Goal: Task Accomplishment & Management: Manage account settings

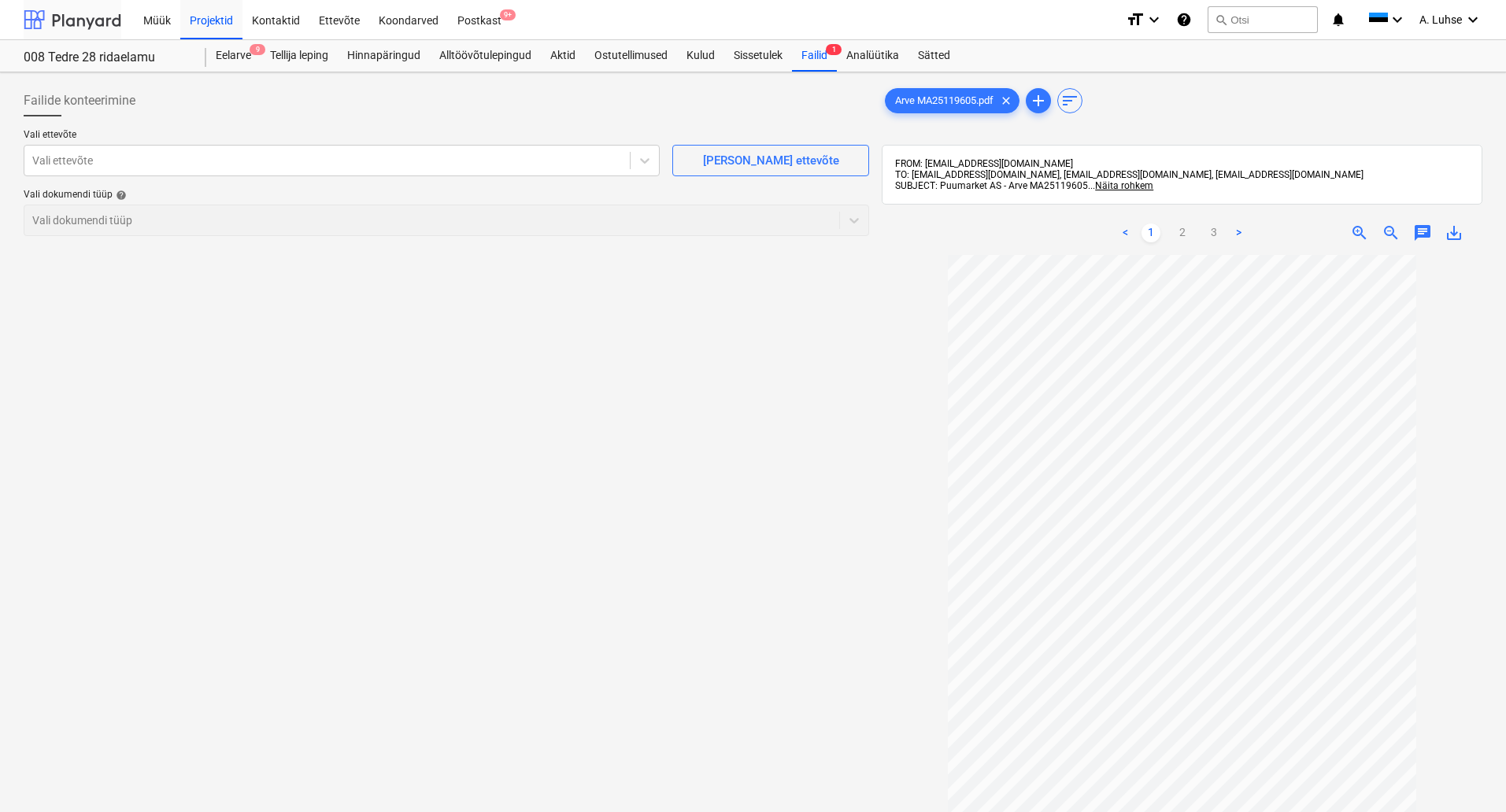
click at [77, 28] on div at bounding box center [73, 19] width 98 height 40
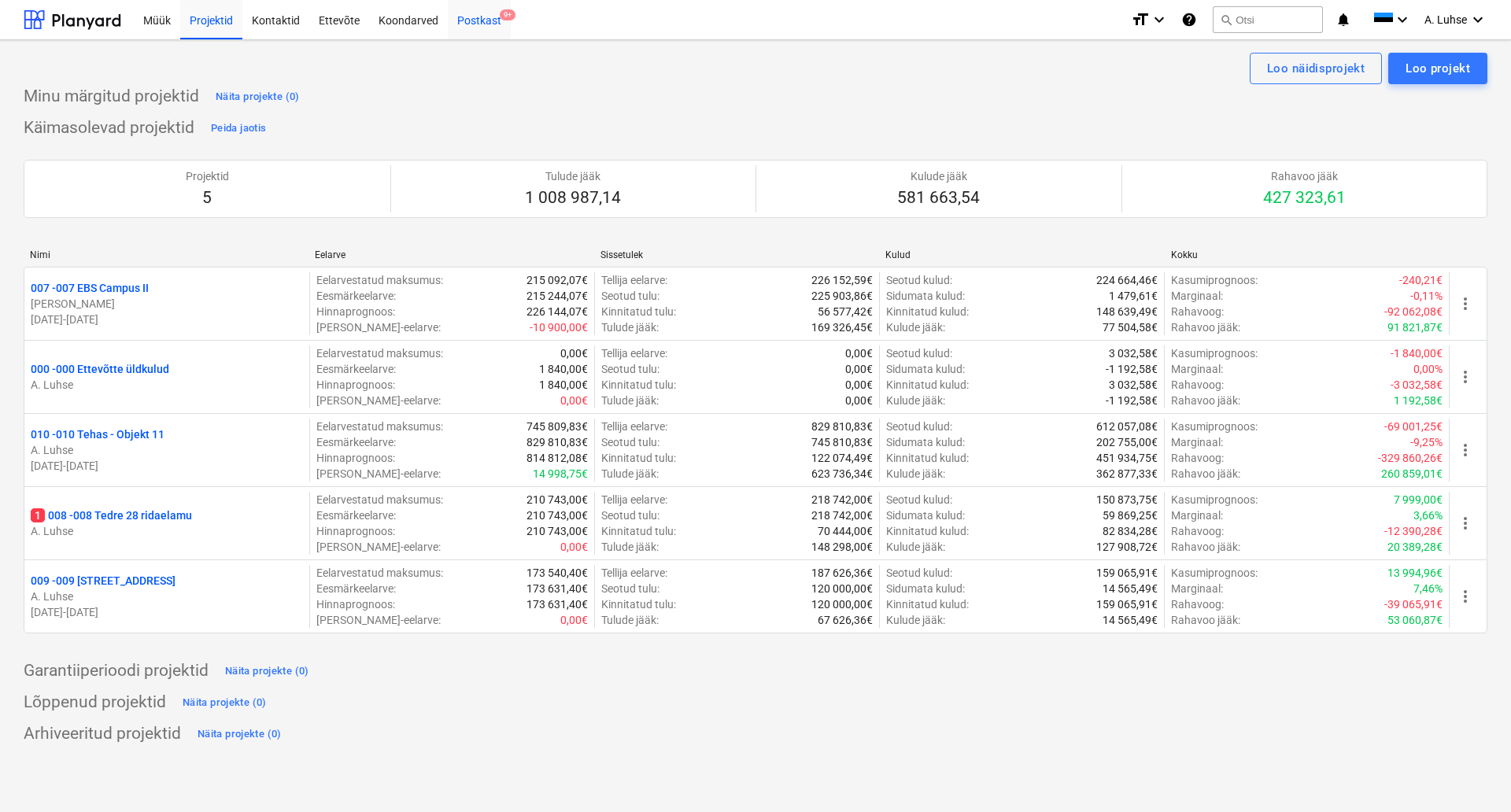
click at [454, 21] on div "Postkast 9+" at bounding box center [479, 19] width 63 height 40
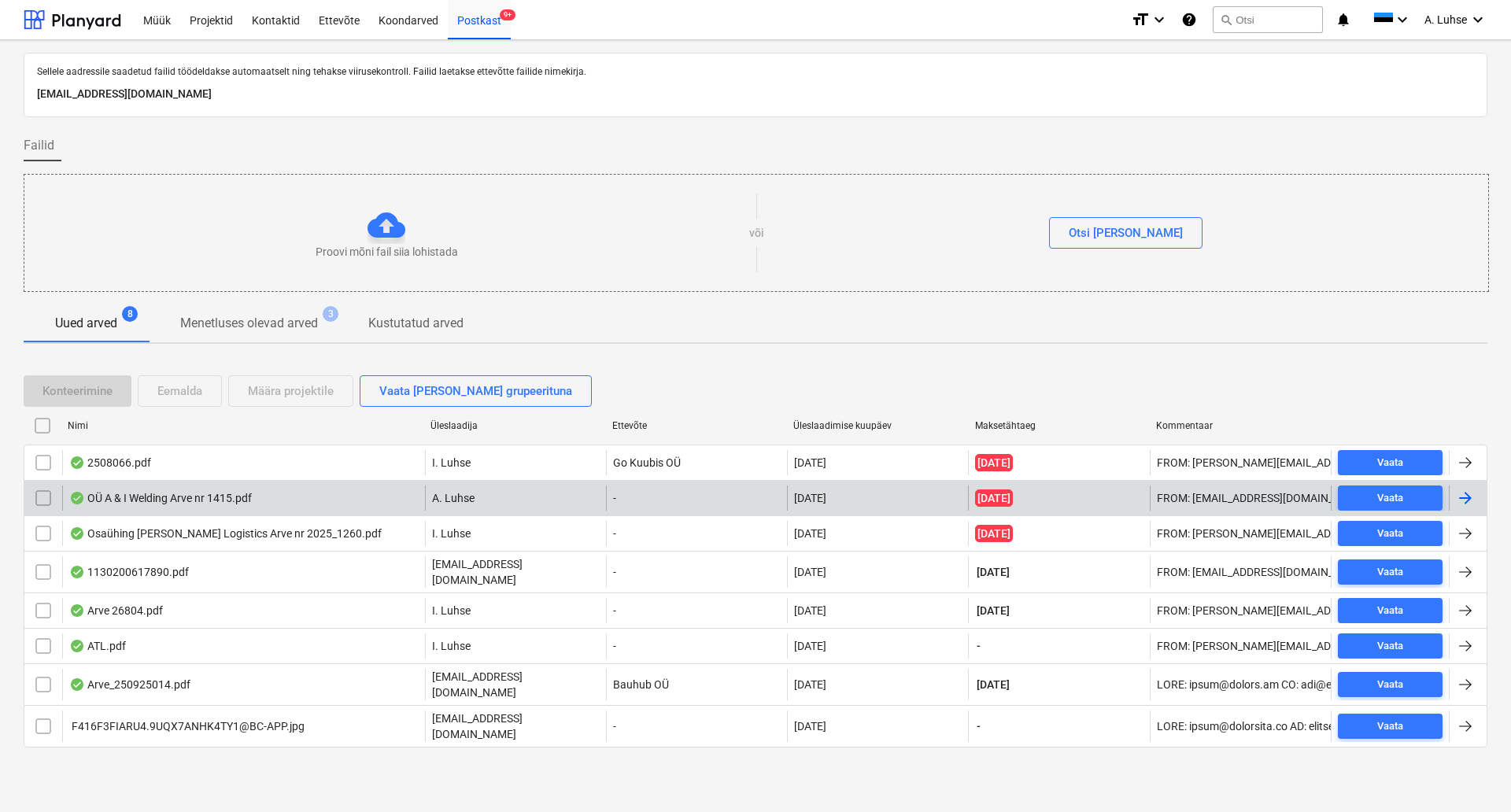
click at [272, 502] on div "OÜ A & I Welding Arve nr 1415.pdf" at bounding box center [244, 498] width 363 height 25
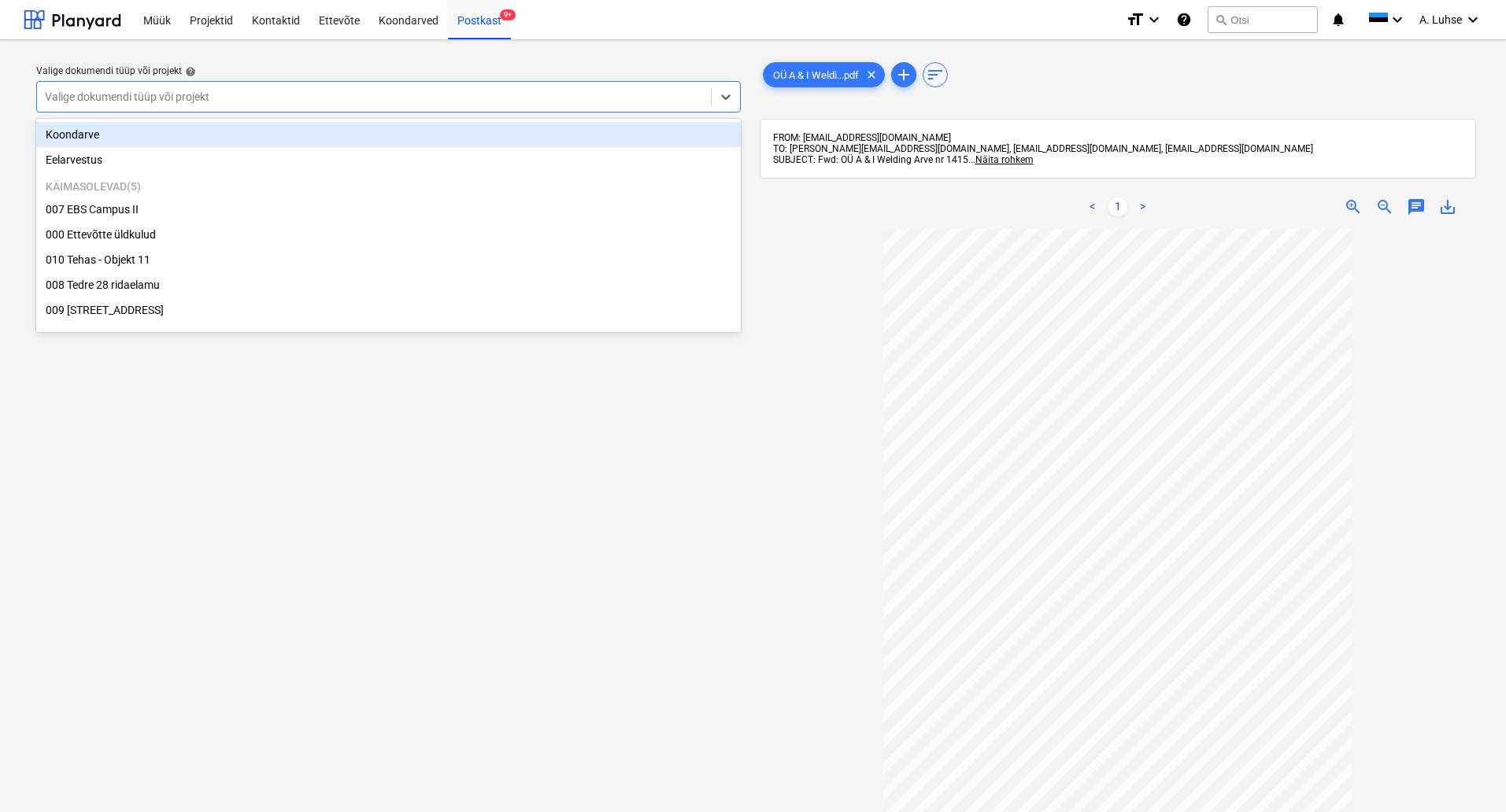
click at [703, 97] on div "Valige dokumendi tüüp või projekt" at bounding box center [374, 97] width 674 height 22
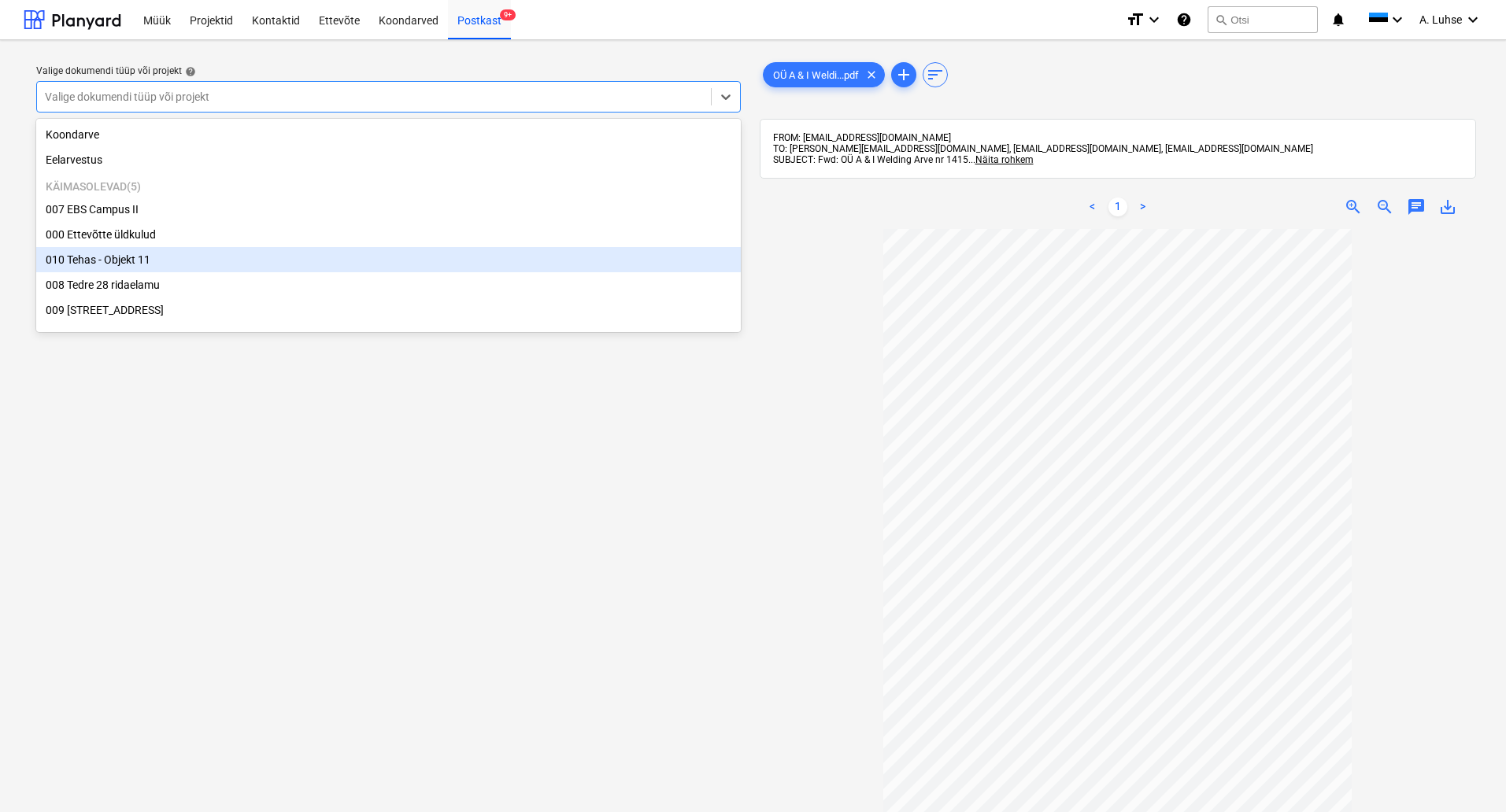
click at [608, 270] on div "010 Tehas - Objekt 11" at bounding box center [388, 260] width 704 height 25
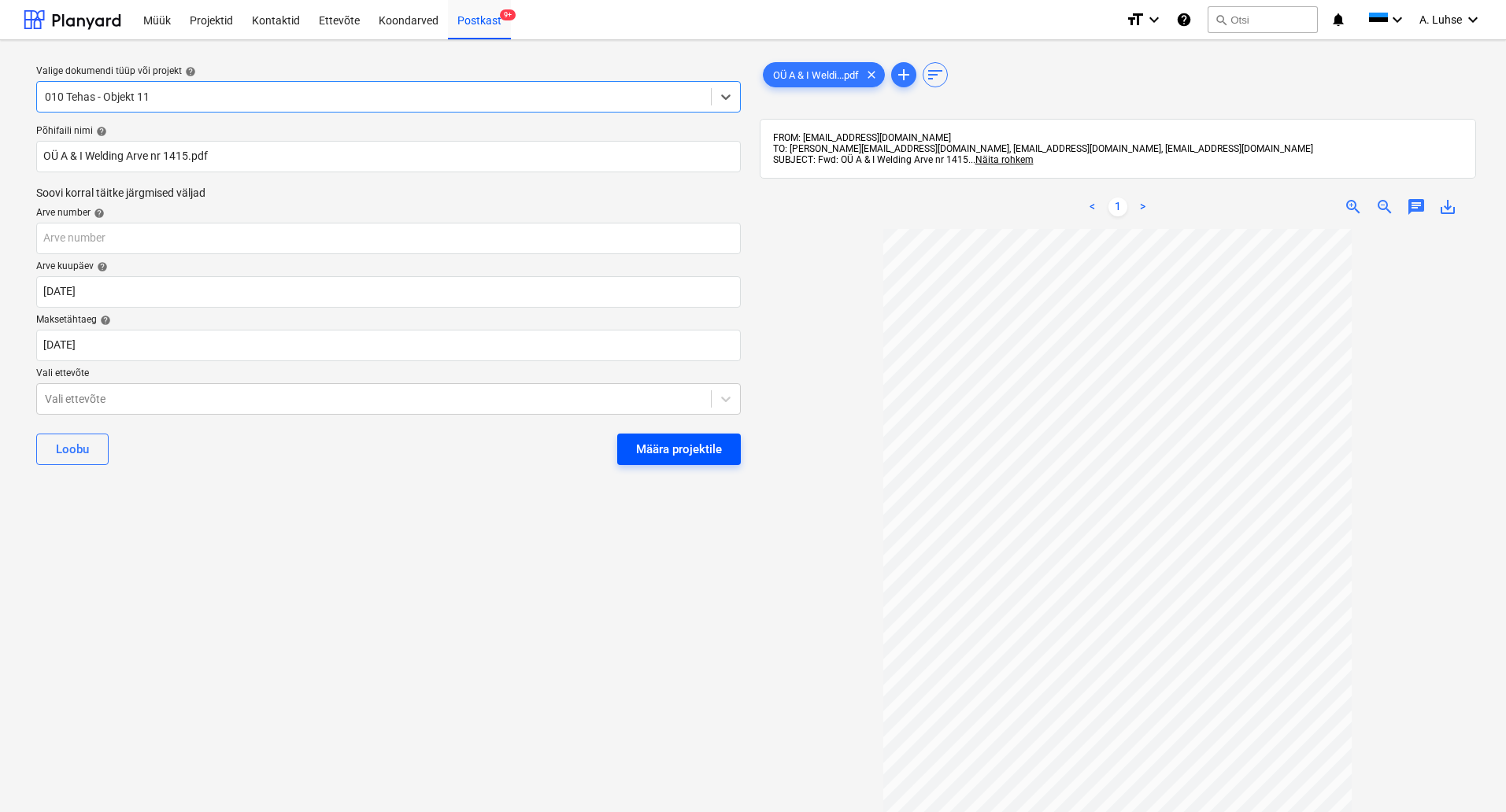
click at [666, 456] on div "Määra projektile" at bounding box center [679, 449] width 86 height 20
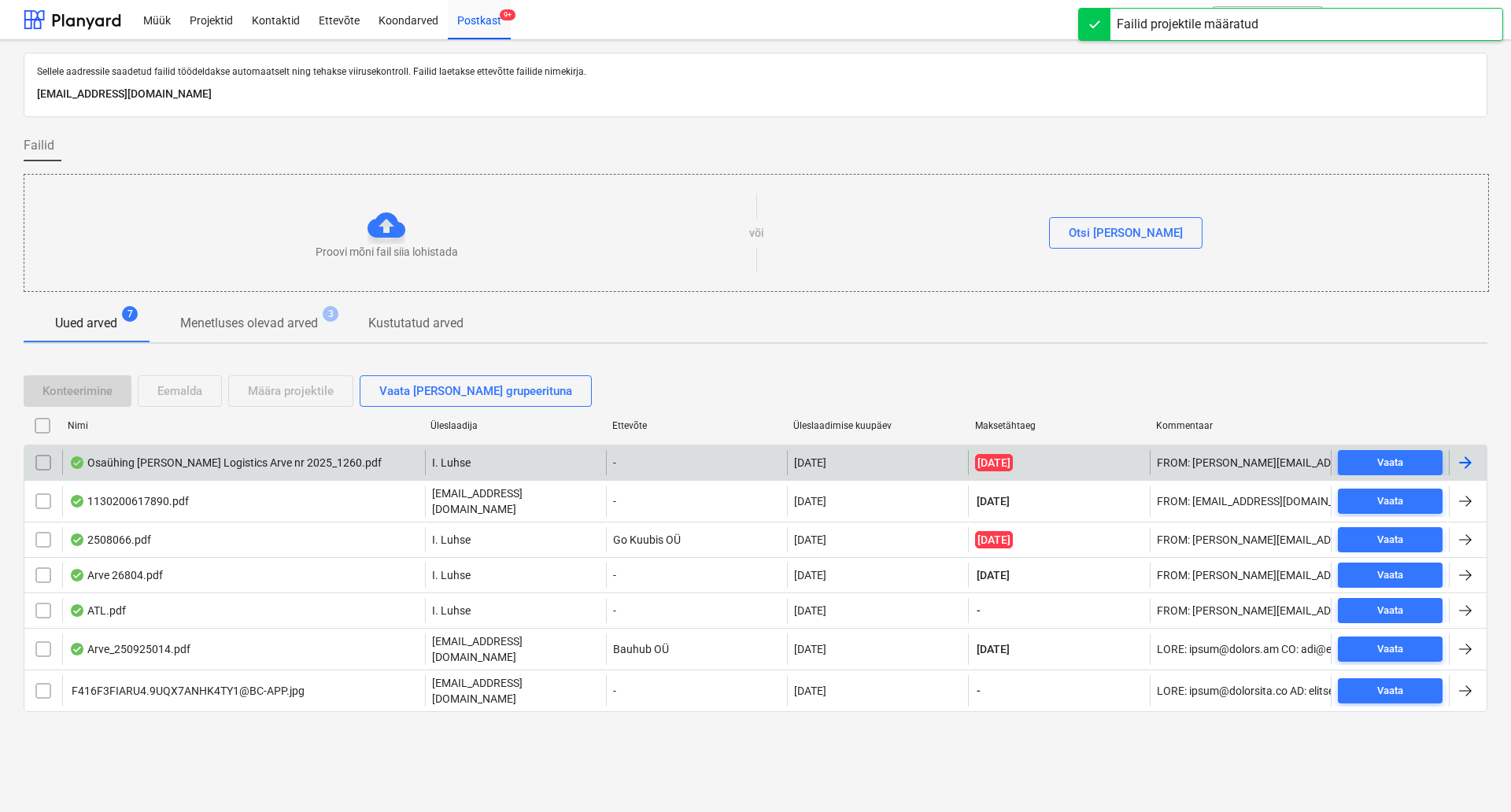
click at [358, 476] on div "Osaühing [PERSON_NAME] Logistics Arve nr 2025_1260.pdf I. Luhse - [DATE] [DATE]…" at bounding box center [756, 462] width 1464 height 35
click at [348, 470] on div "Osaühing [PERSON_NAME] Logistics Arve nr 2025_1260.pdf" at bounding box center [244, 463] width 363 height 25
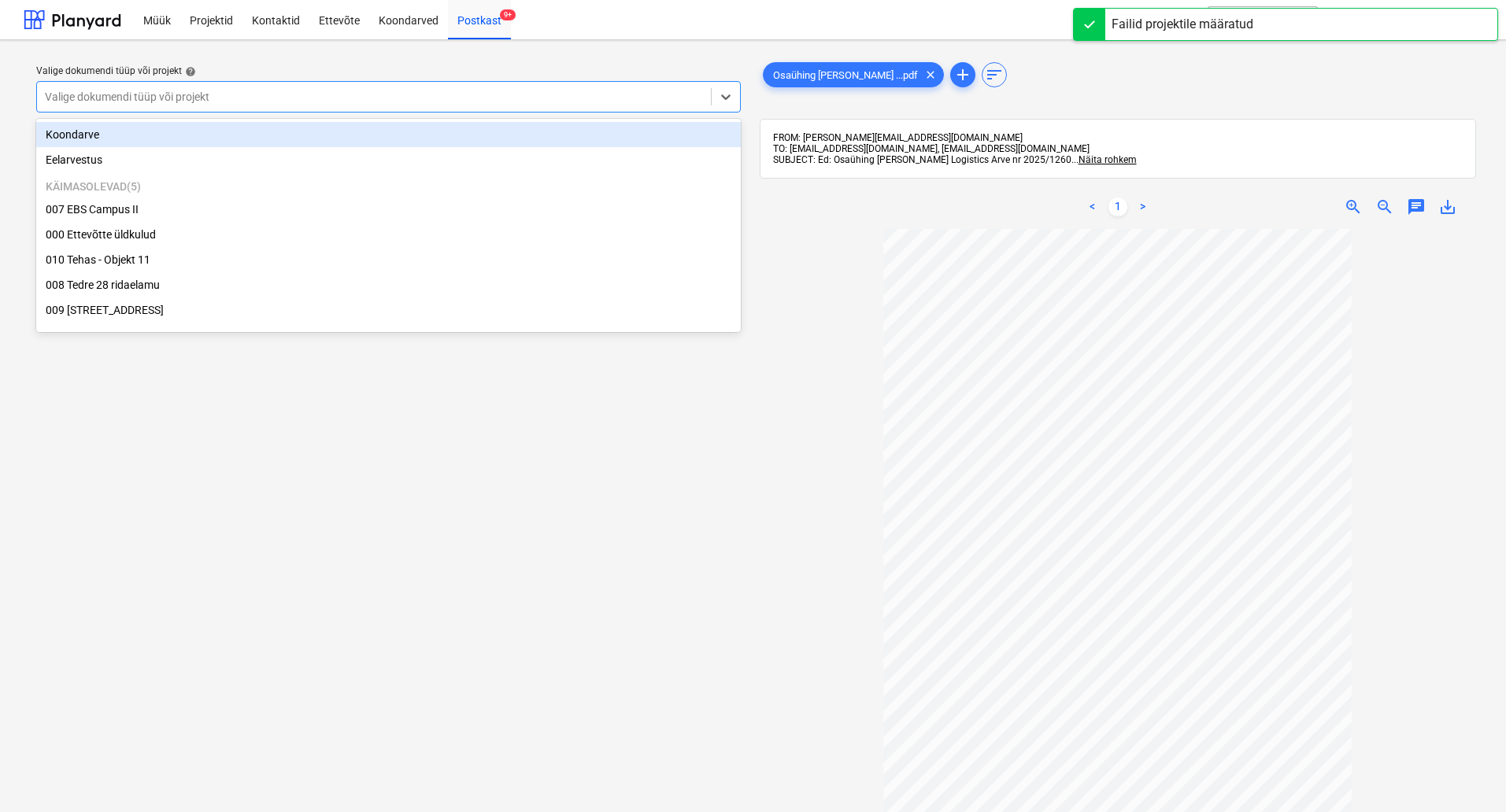
drag, startPoint x: 541, startPoint y: 99, endPoint x: 534, endPoint y: 123, distance: 25.0
click at [541, 100] on div at bounding box center [374, 96] width 658 height 16
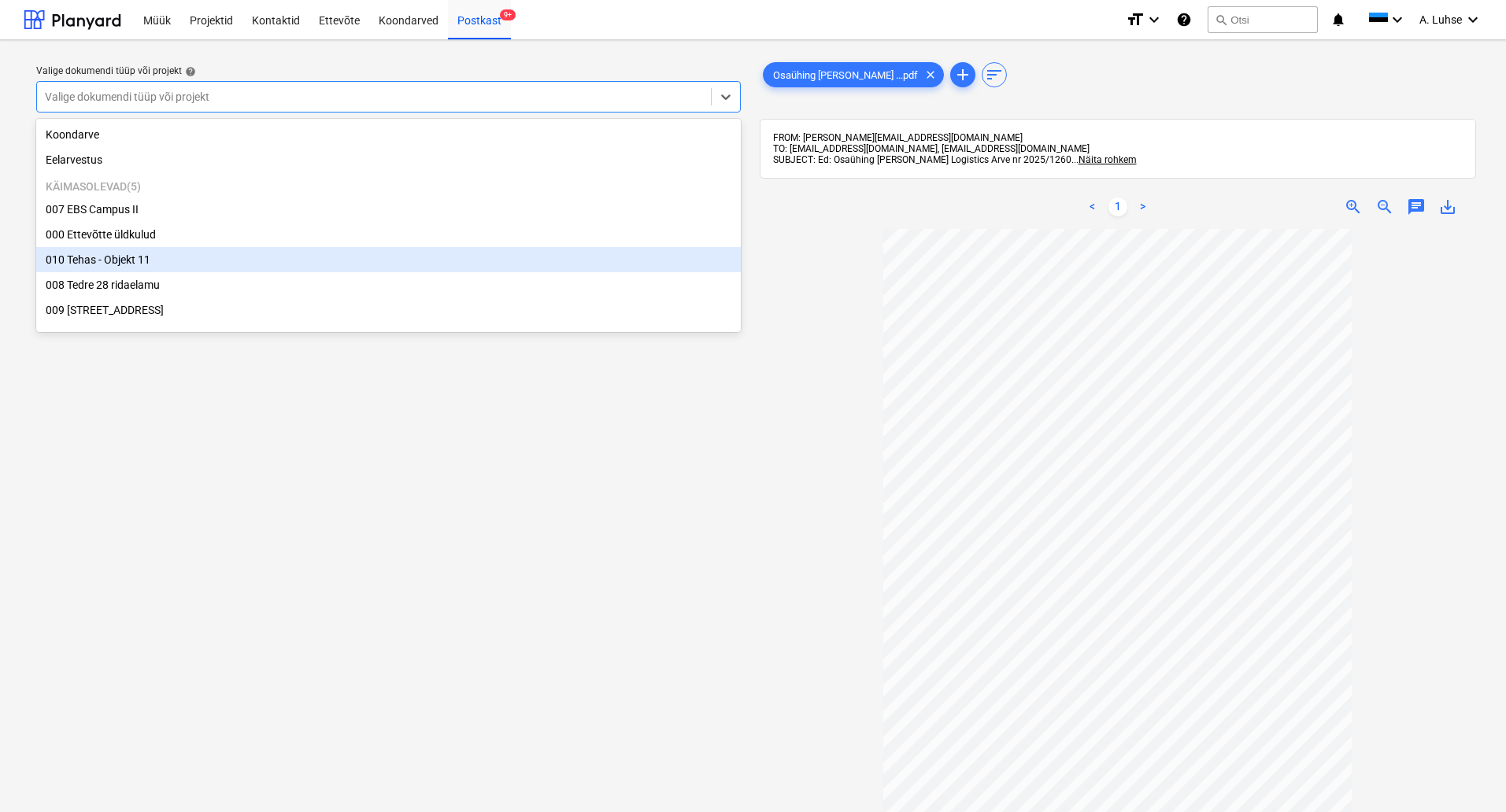
click at [498, 266] on div "010 Tehas - Objekt 11" at bounding box center [388, 260] width 704 height 25
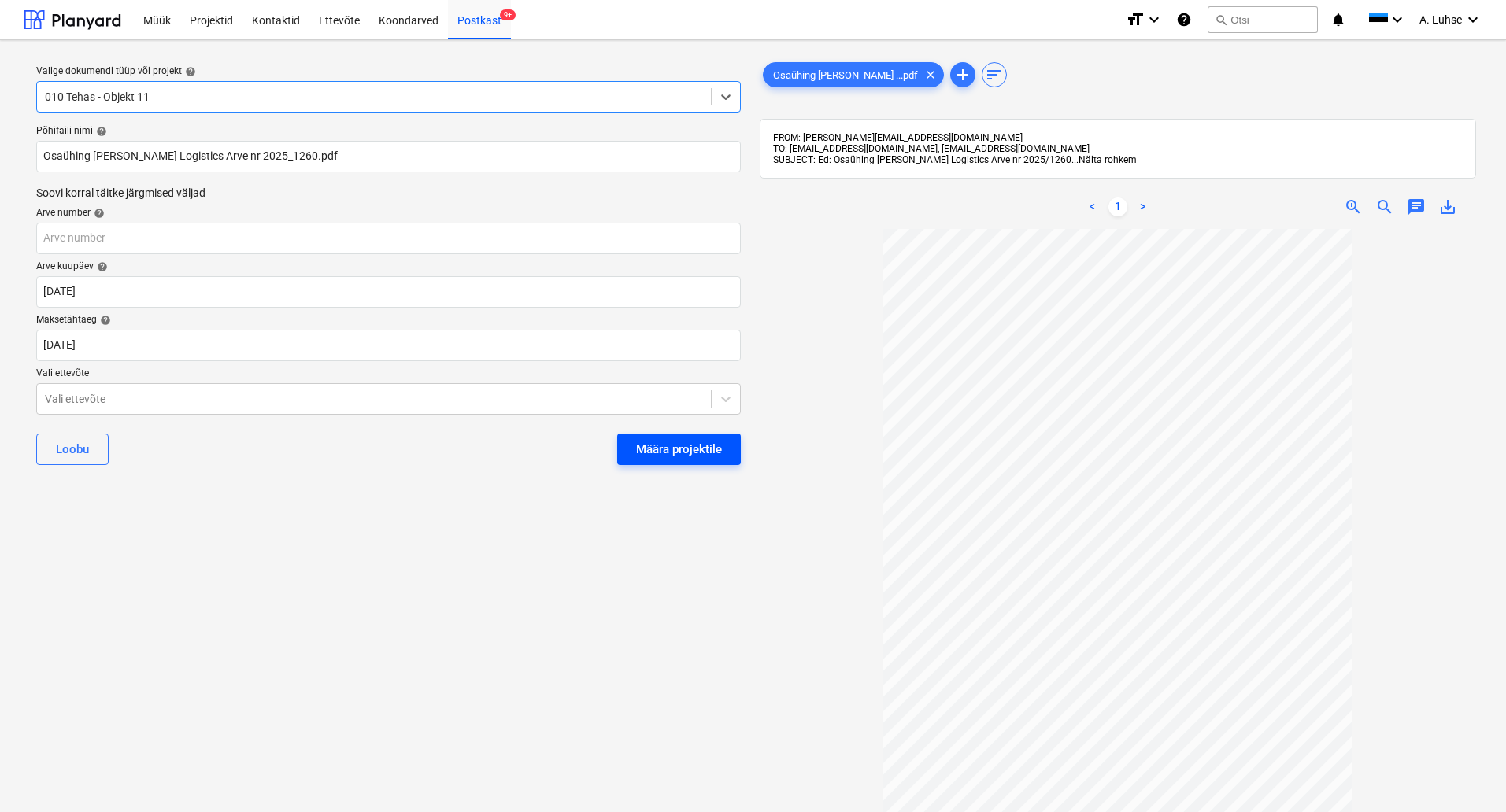
click at [691, 448] on div "Määra projektile" at bounding box center [679, 449] width 86 height 20
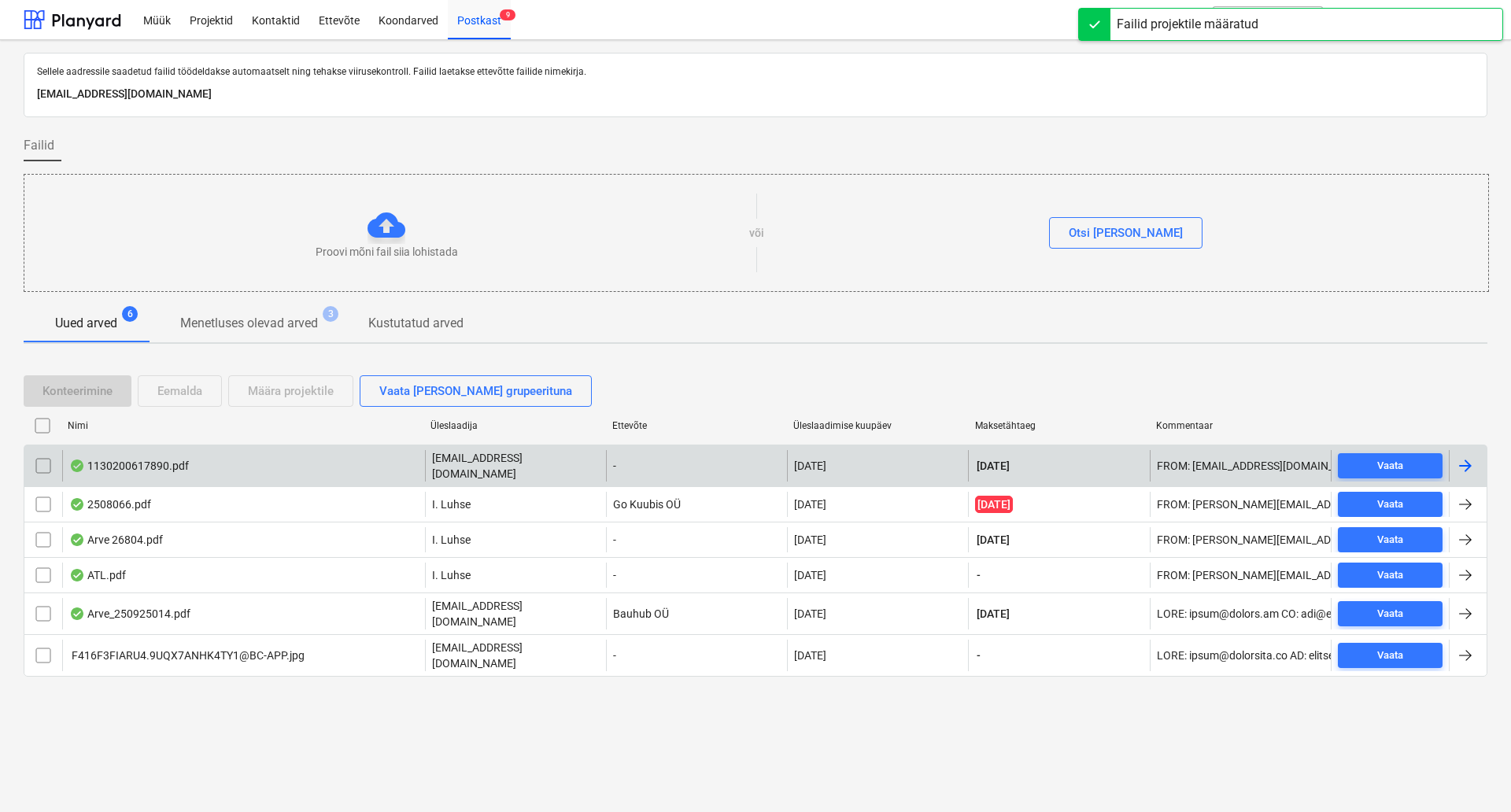
click at [376, 454] on div "1130200617890.pdf" at bounding box center [244, 465] width 363 height 31
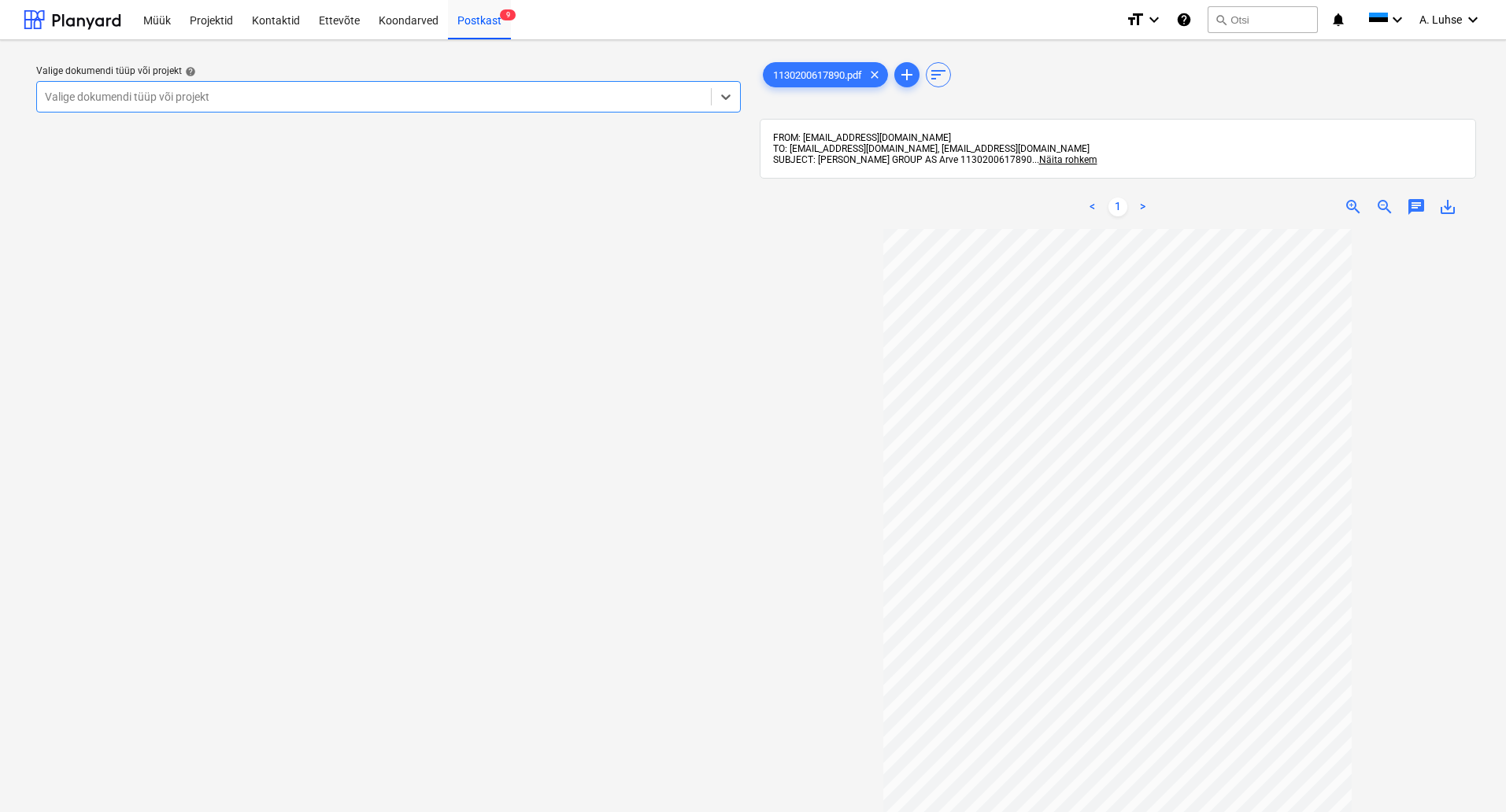
click at [636, 94] on div at bounding box center [374, 96] width 658 height 16
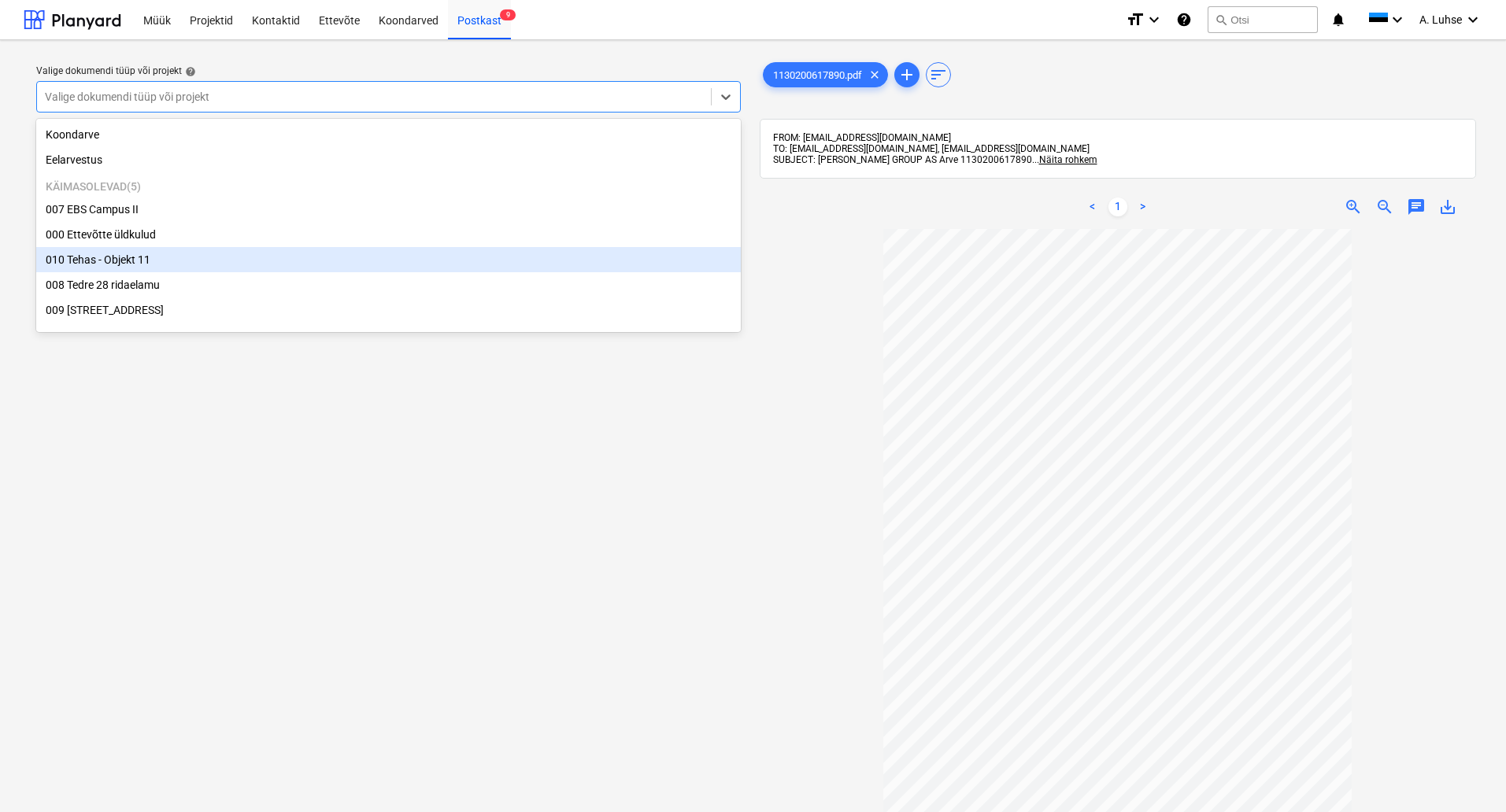
click at [618, 259] on div "010 Tehas - Objekt 11" at bounding box center [388, 260] width 704 height 25
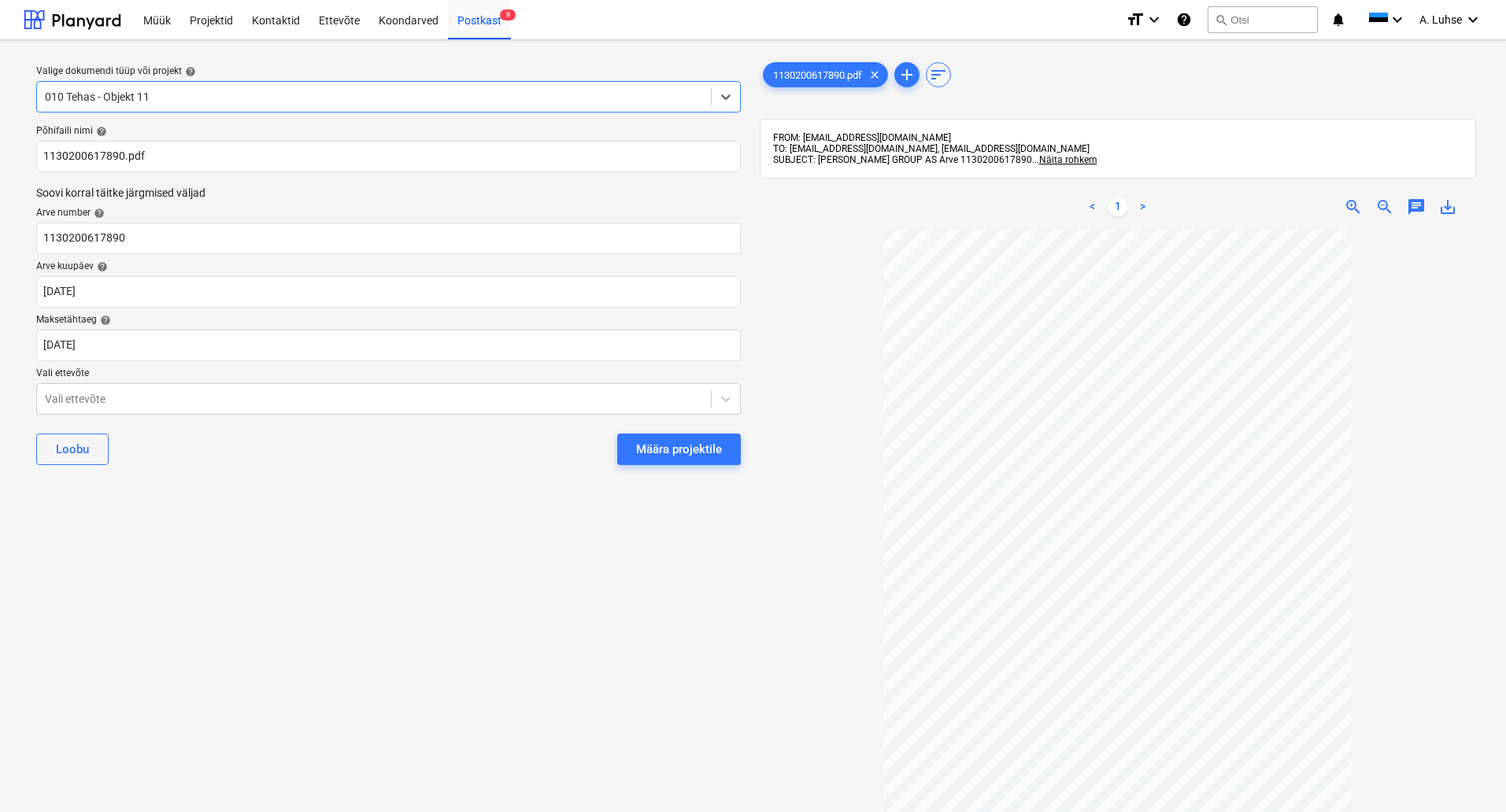
click at [661, 433] on button "Määra projektile" at bounding box center [679, 449] width 124 height 31
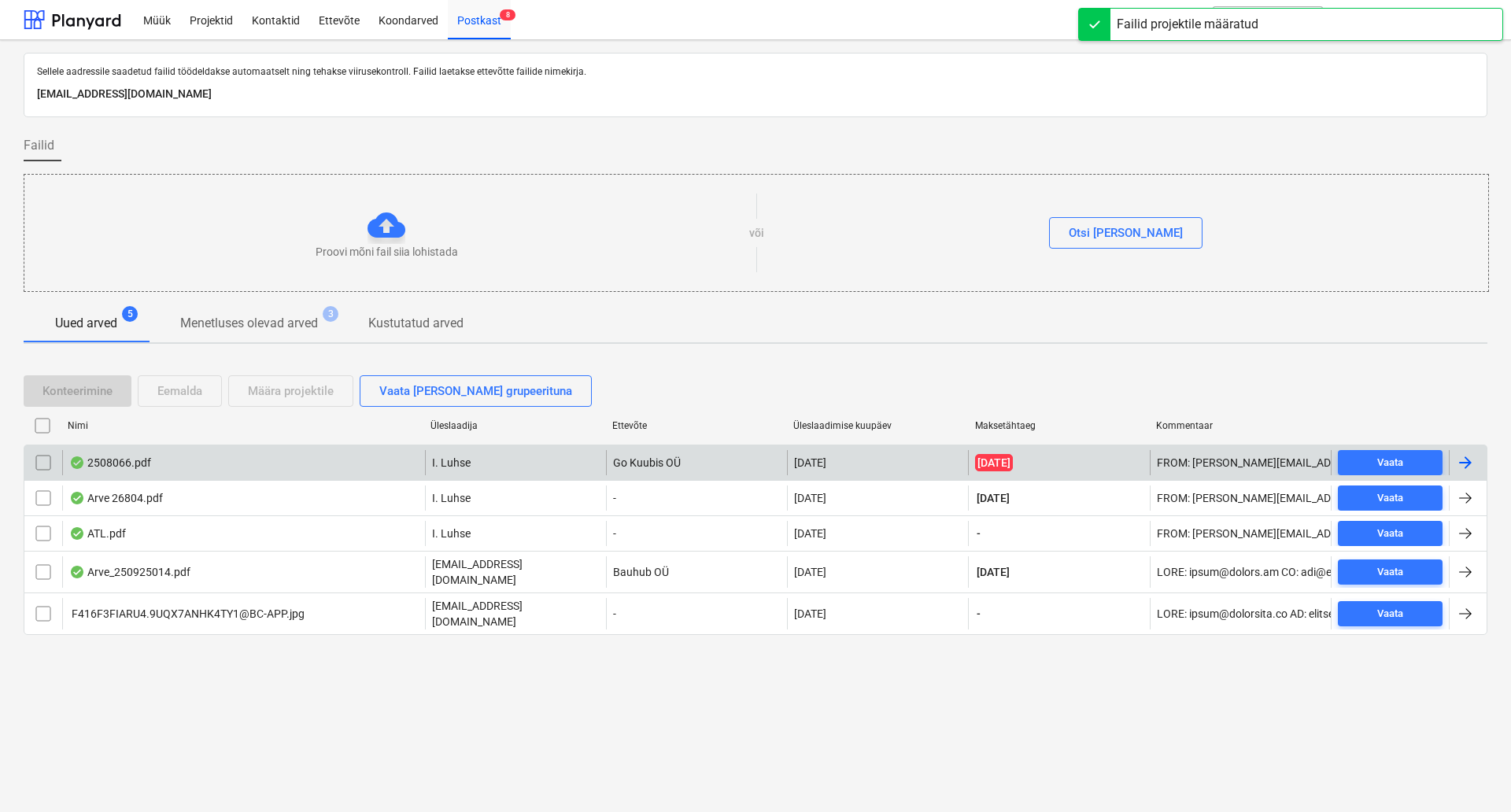
click at [370, 475] on div "2508066.pdf" at bounding box center [244, 463] width 363 height 25
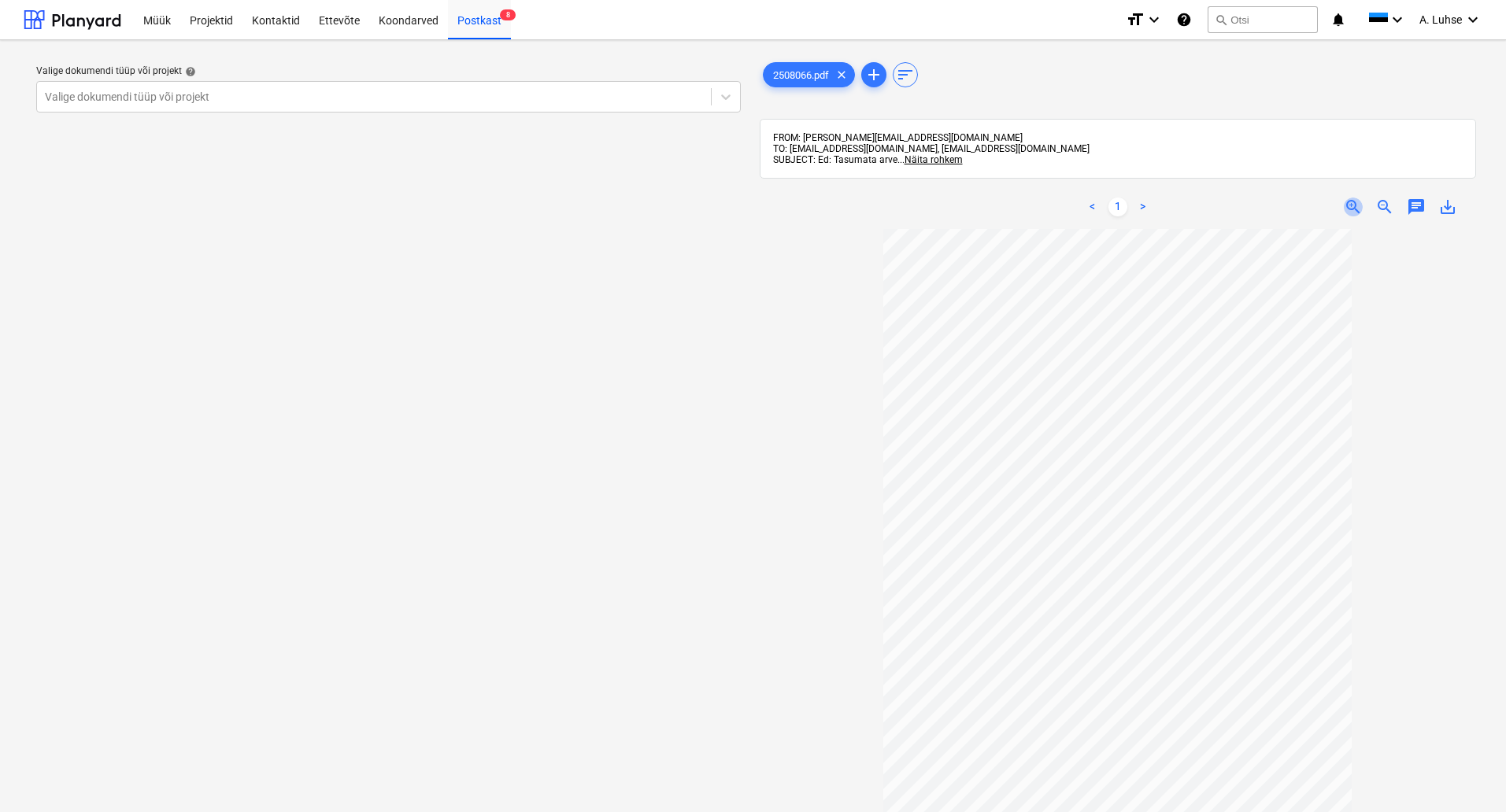
click at [1355, 205] on span "zoom_in" at bounding box center [1353, 207] width 19 height 19
click at [562, 98] on div at bounding box center [374, 96] width 658 height 16
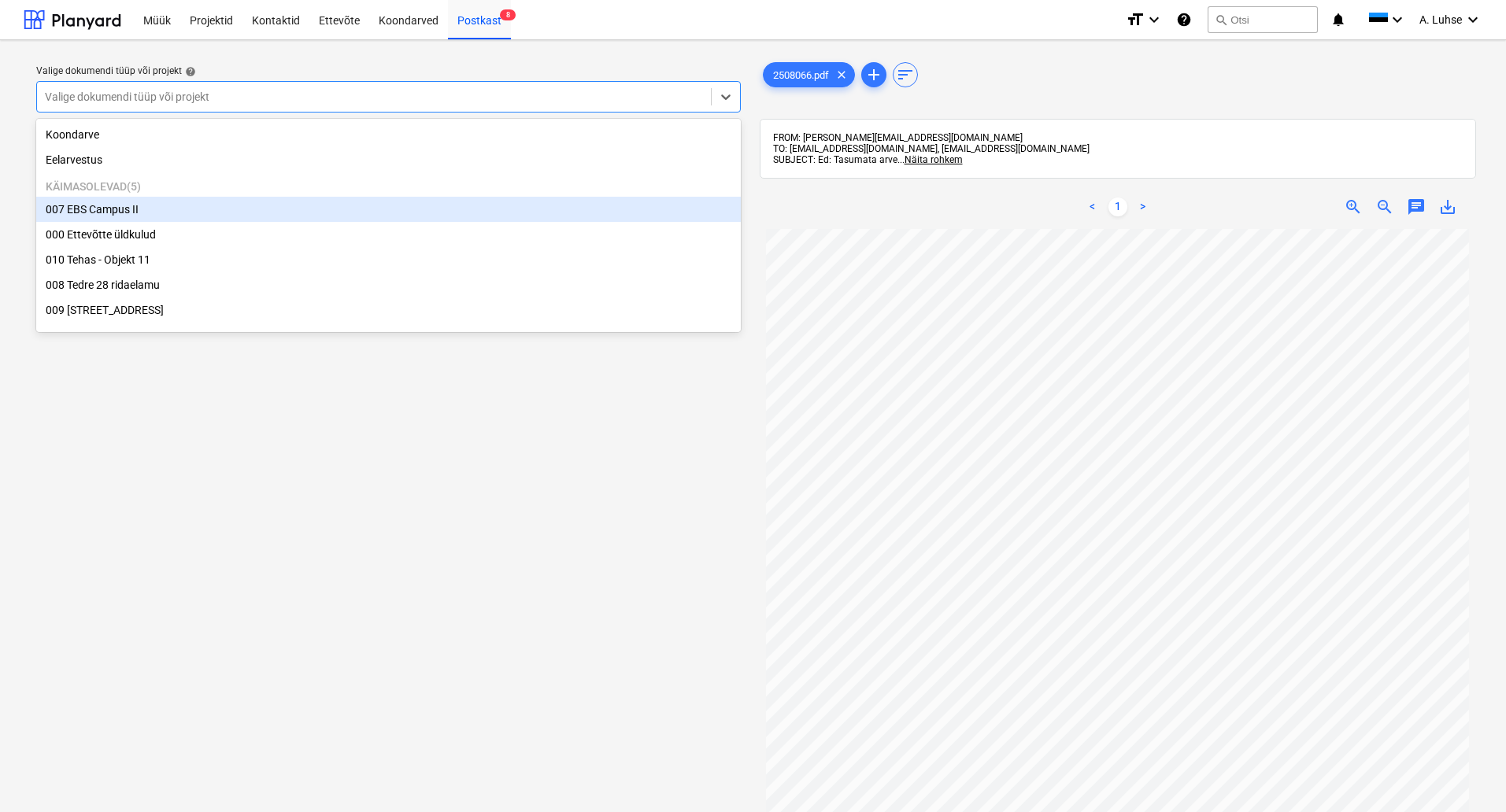
click at [520, 202] on div "007 EBS Campus II" at bounding box center [388, 209] width 704 height 25
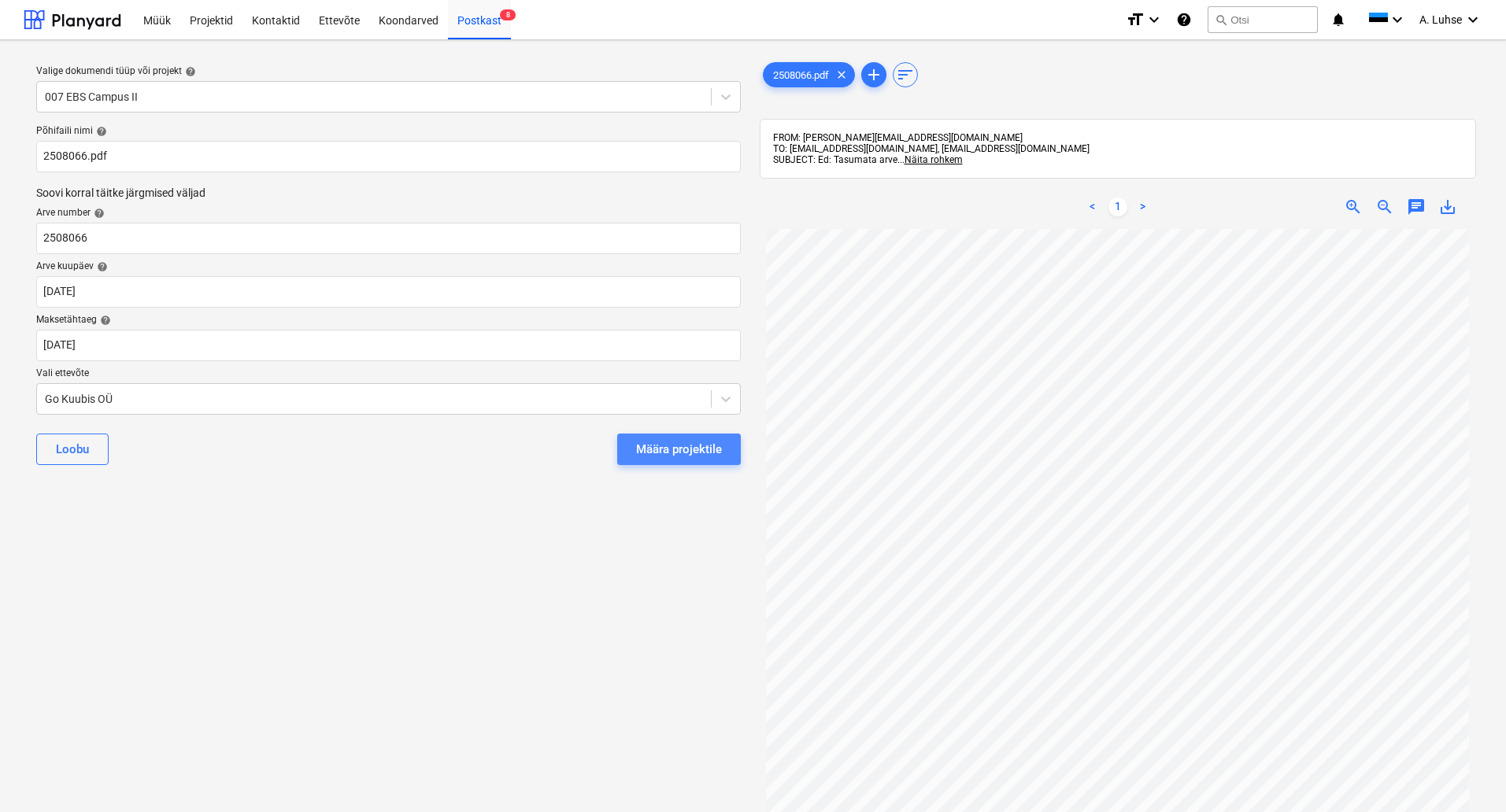
click at [659, 439] on div "Määra projektile" at bounding box center [679, 449] width 86 height 20
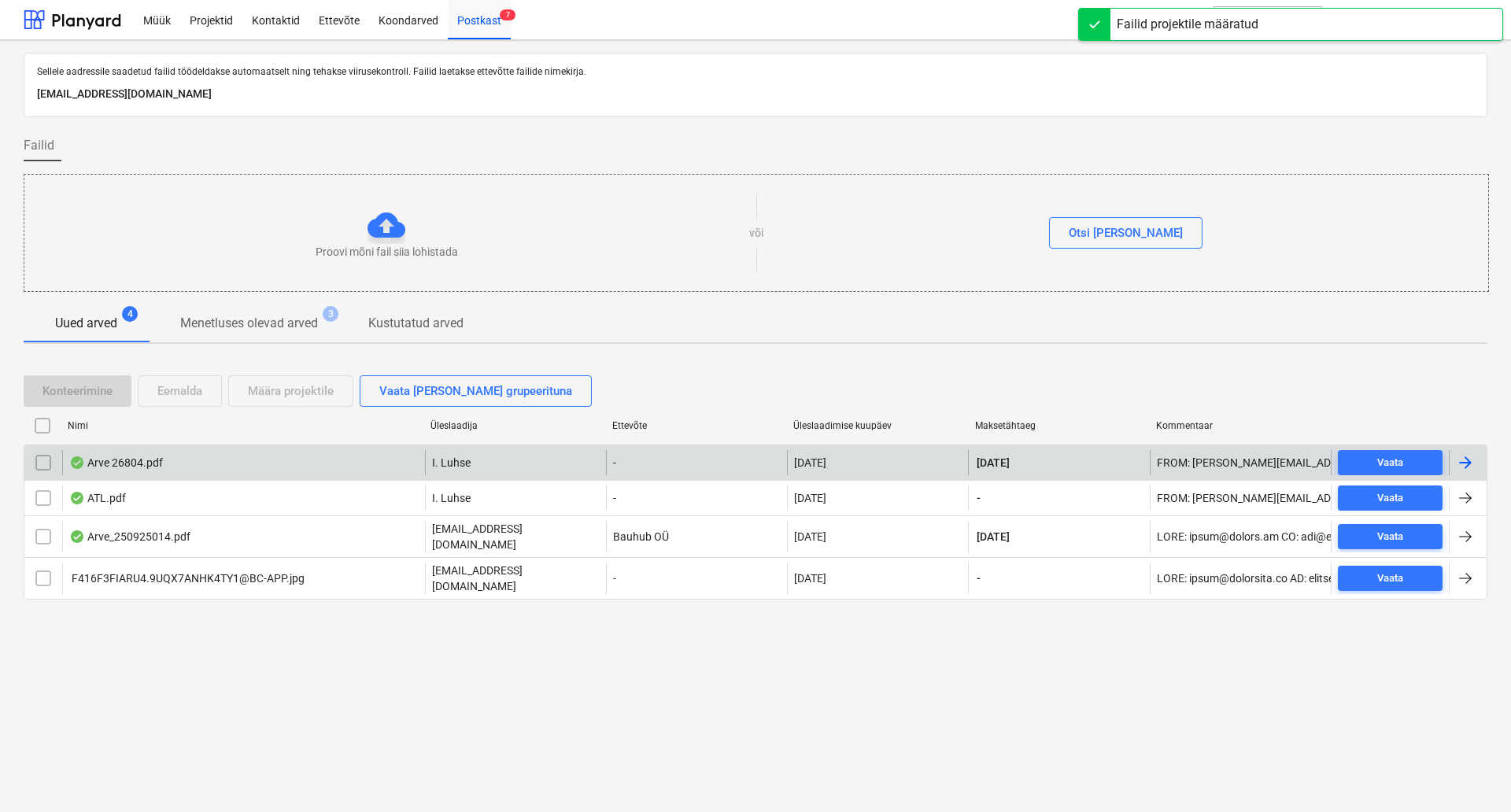
click at [411, 472] on div "Arve 26804.pdf" at bounding box center [244, 463] width 363 height 25
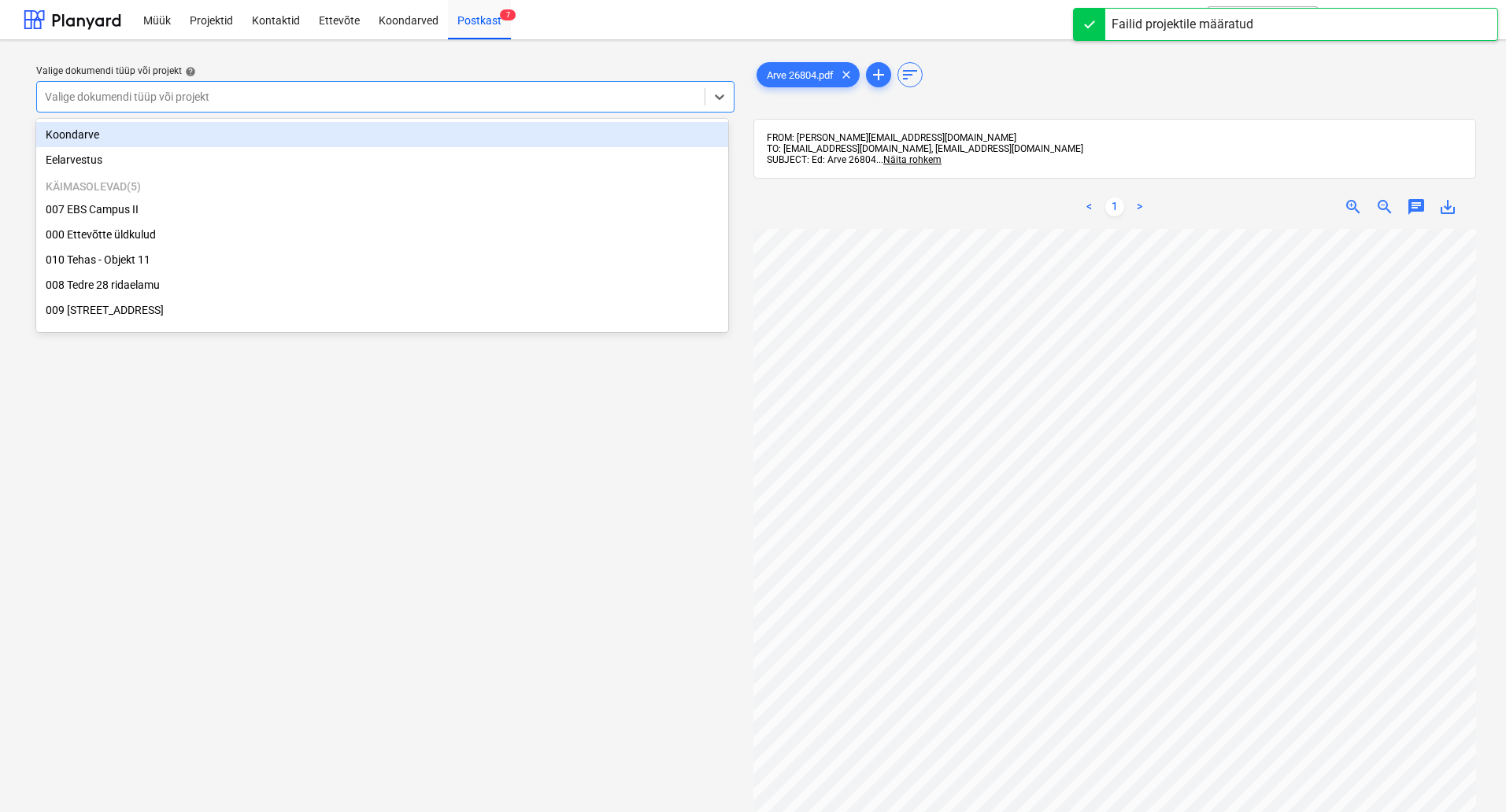
click at [537, 110] on div "Valige dokumendi tüüp või projekt" at bounding box center [385, 96] width 698 height 31
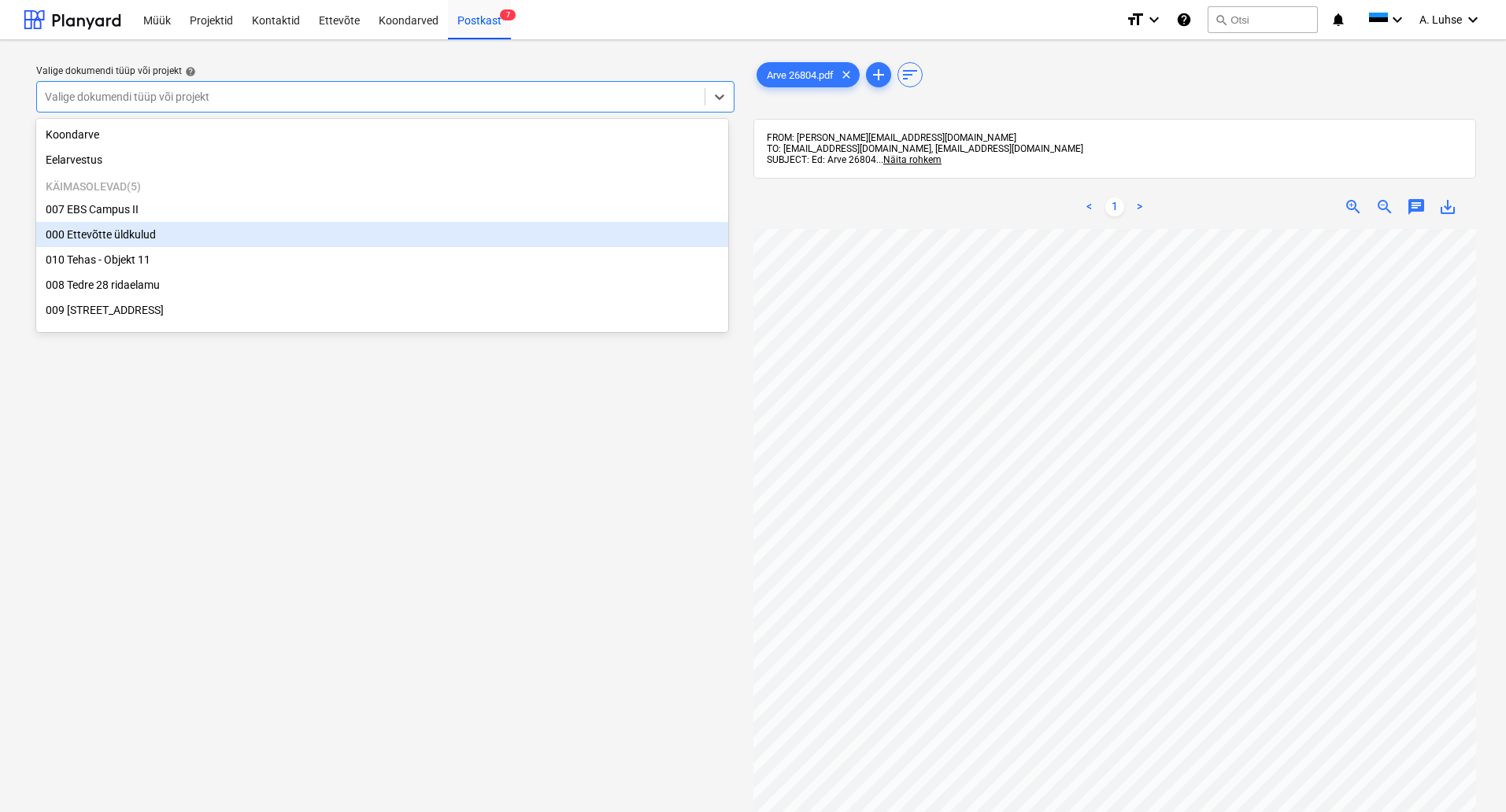
click at [520, 242] on div "000 Ettevõtte üldkulud" at bounding box center [382, 234] width 691 height 25
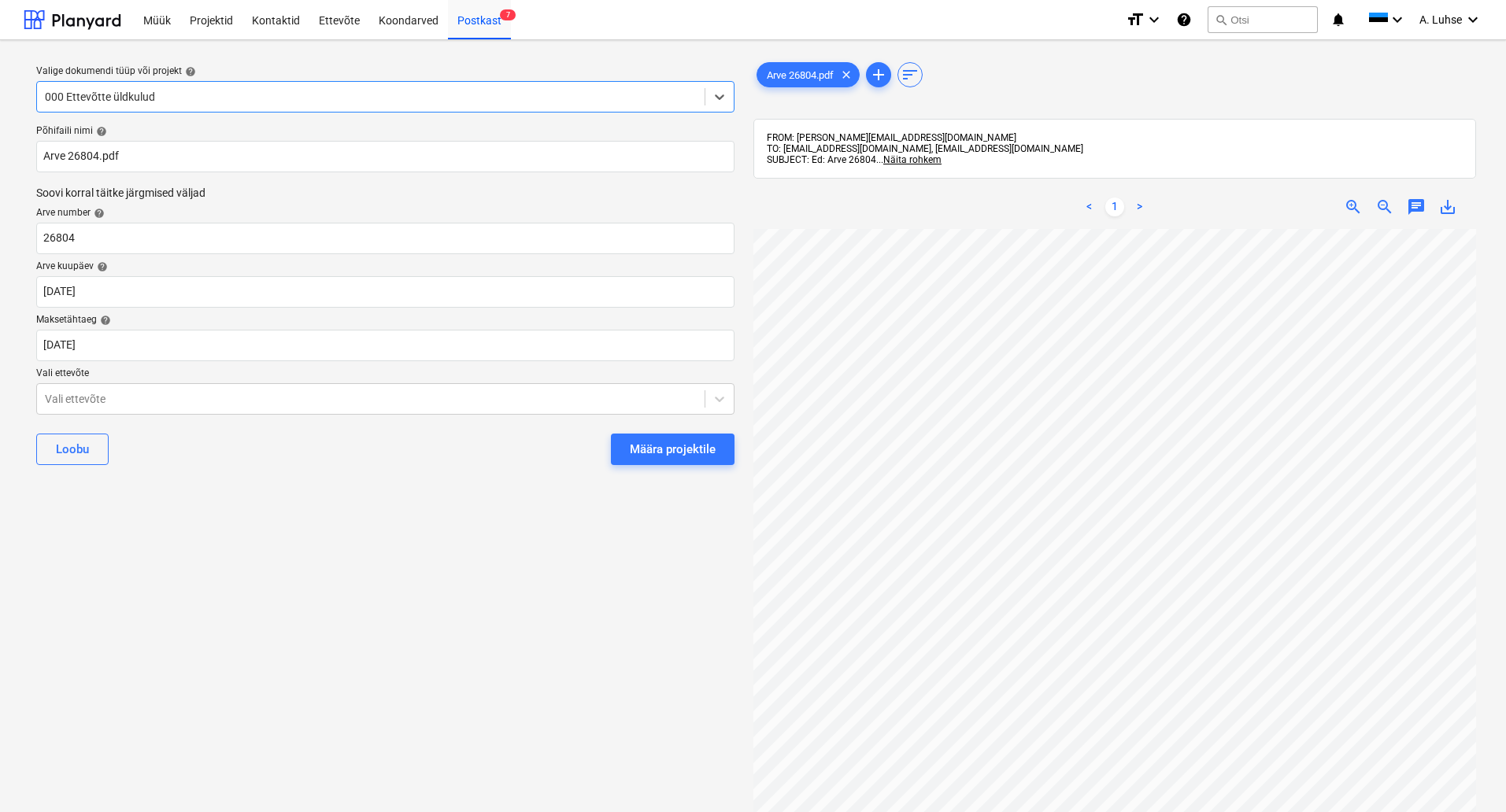
drag, startPoint x: 668, startPoint y: 449, endPoint x: 661, endPoint y: 417, distance: 32.8
click at [668, 449] on div "Määra projektile" at bounding box center [673, 449] width 86 height 20
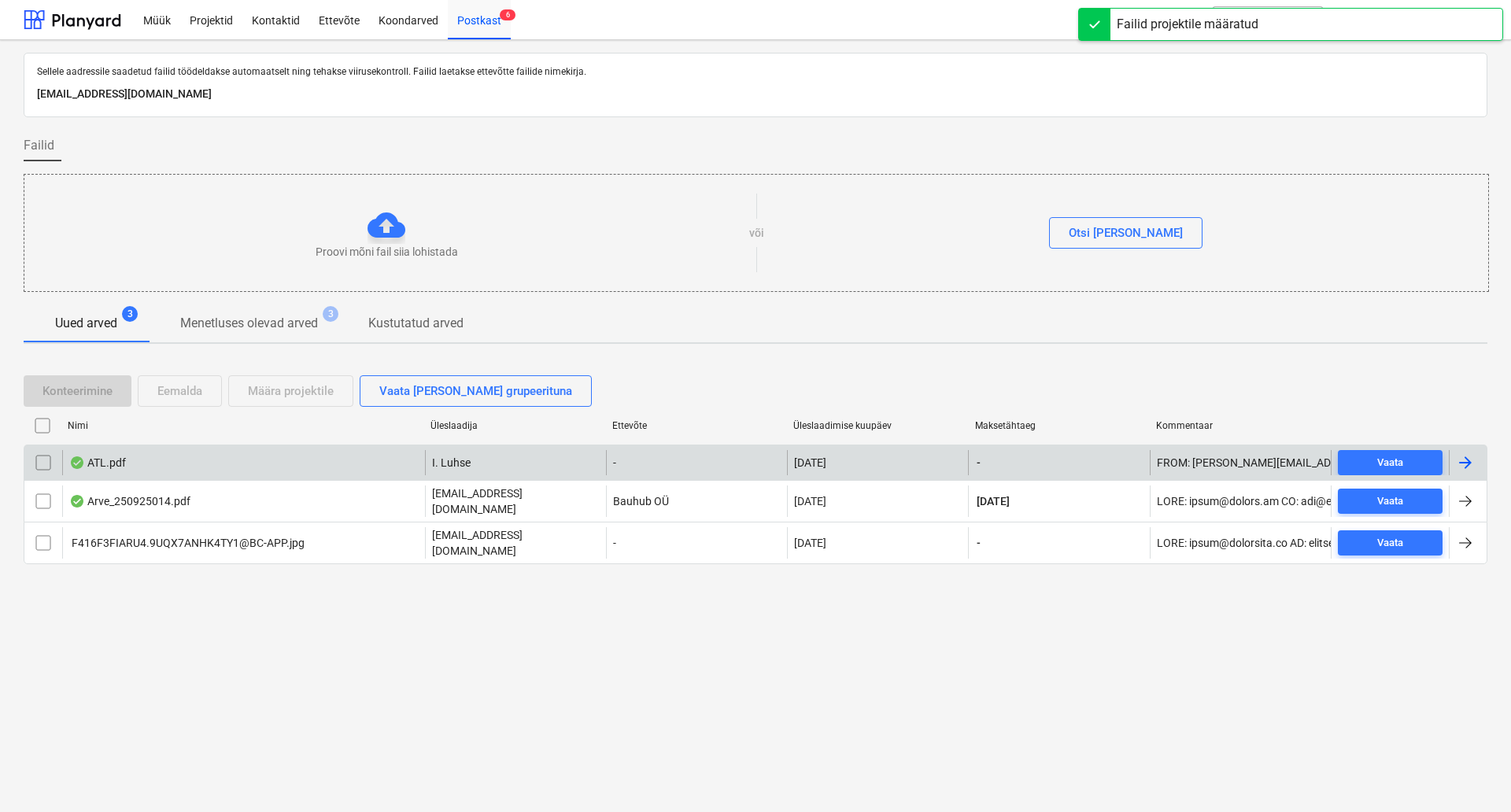
click at [478, 468] on div "I. Luhse" at bounding box center [515, 463] width 181 height 25
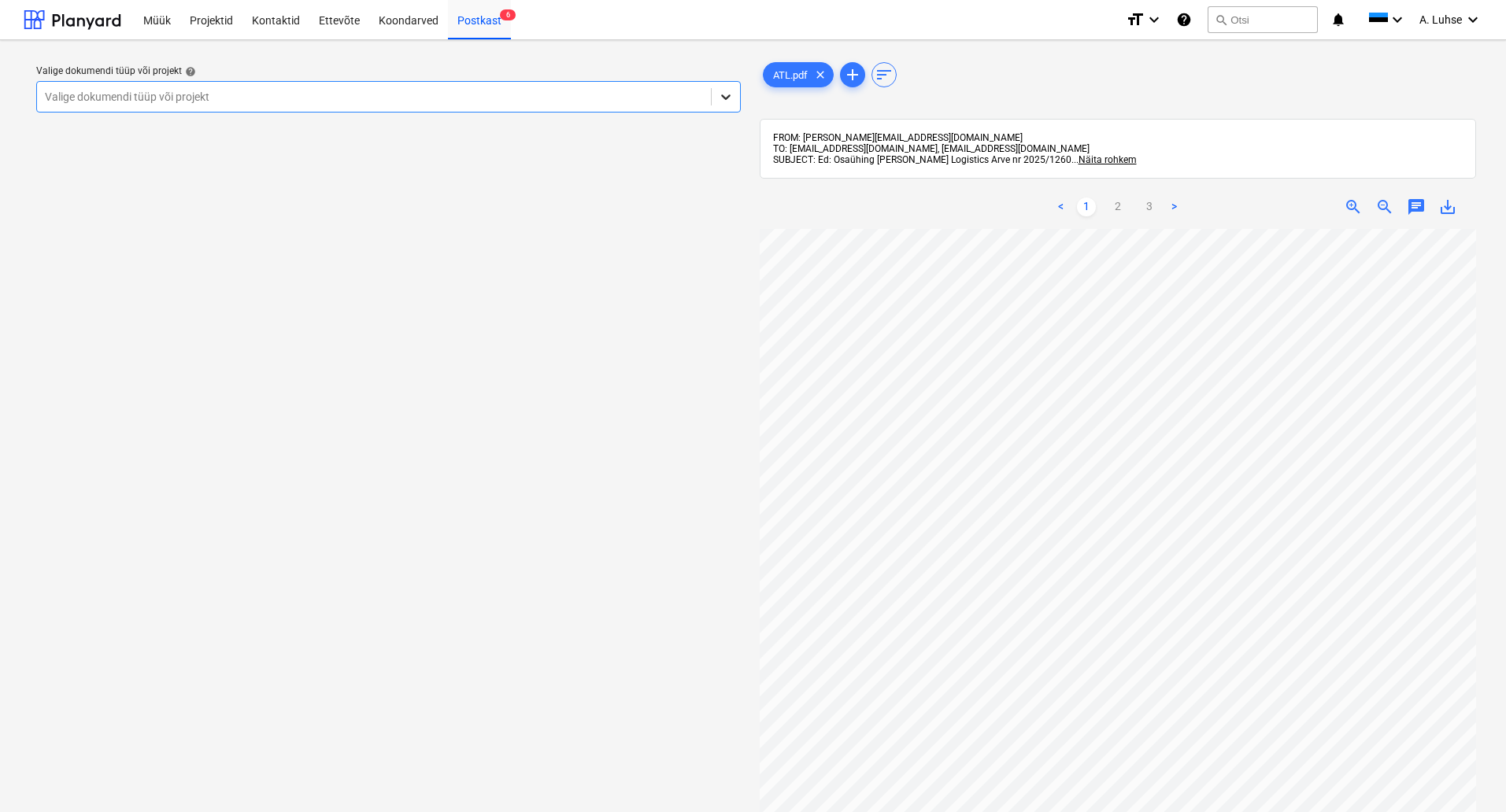
click at [721, 95] on icon at bounding box center [725, 97] width 9 height 6
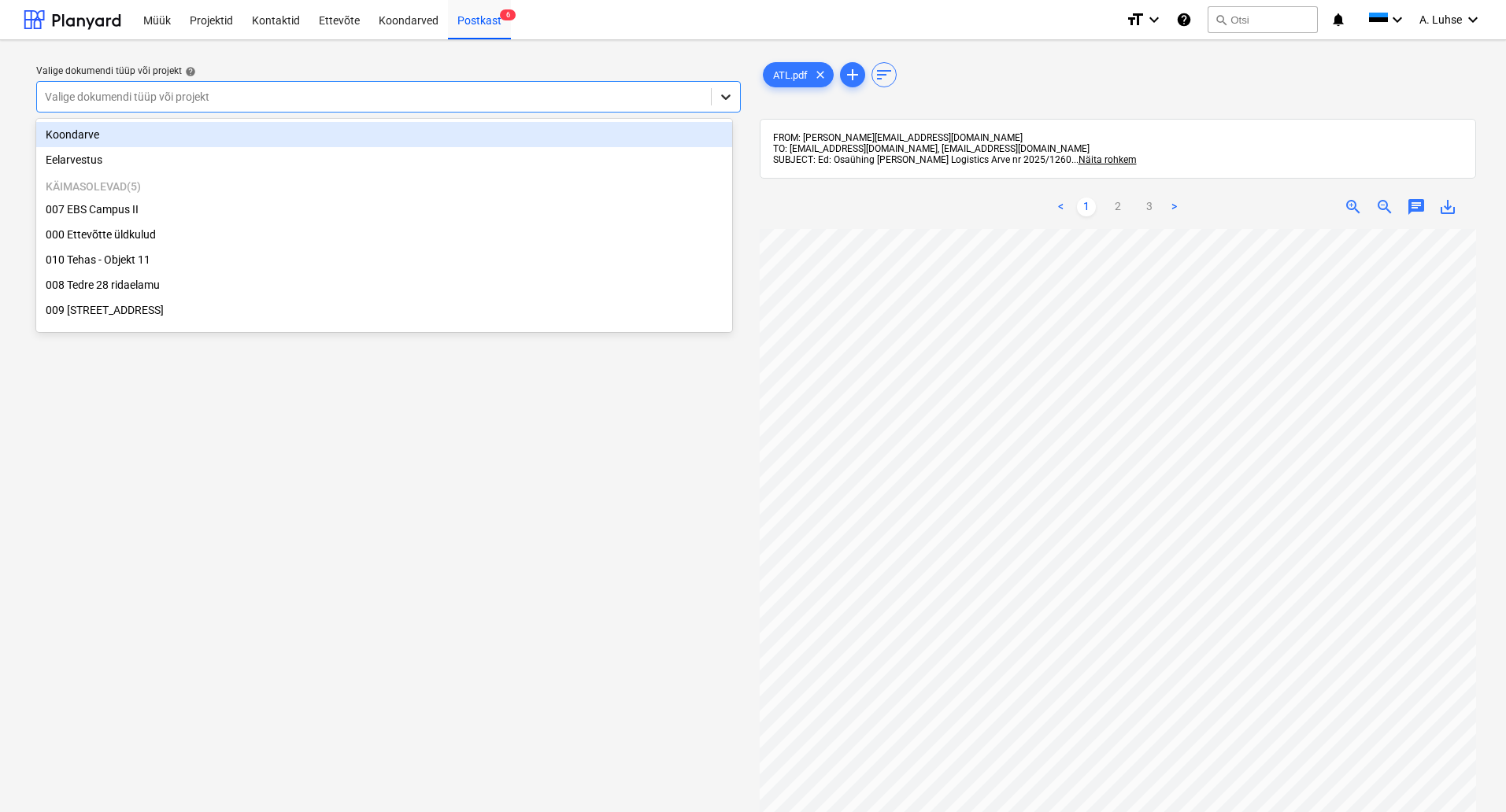
click at [721, 95] on icon at bounding box center [725, 97] width 9 height 6
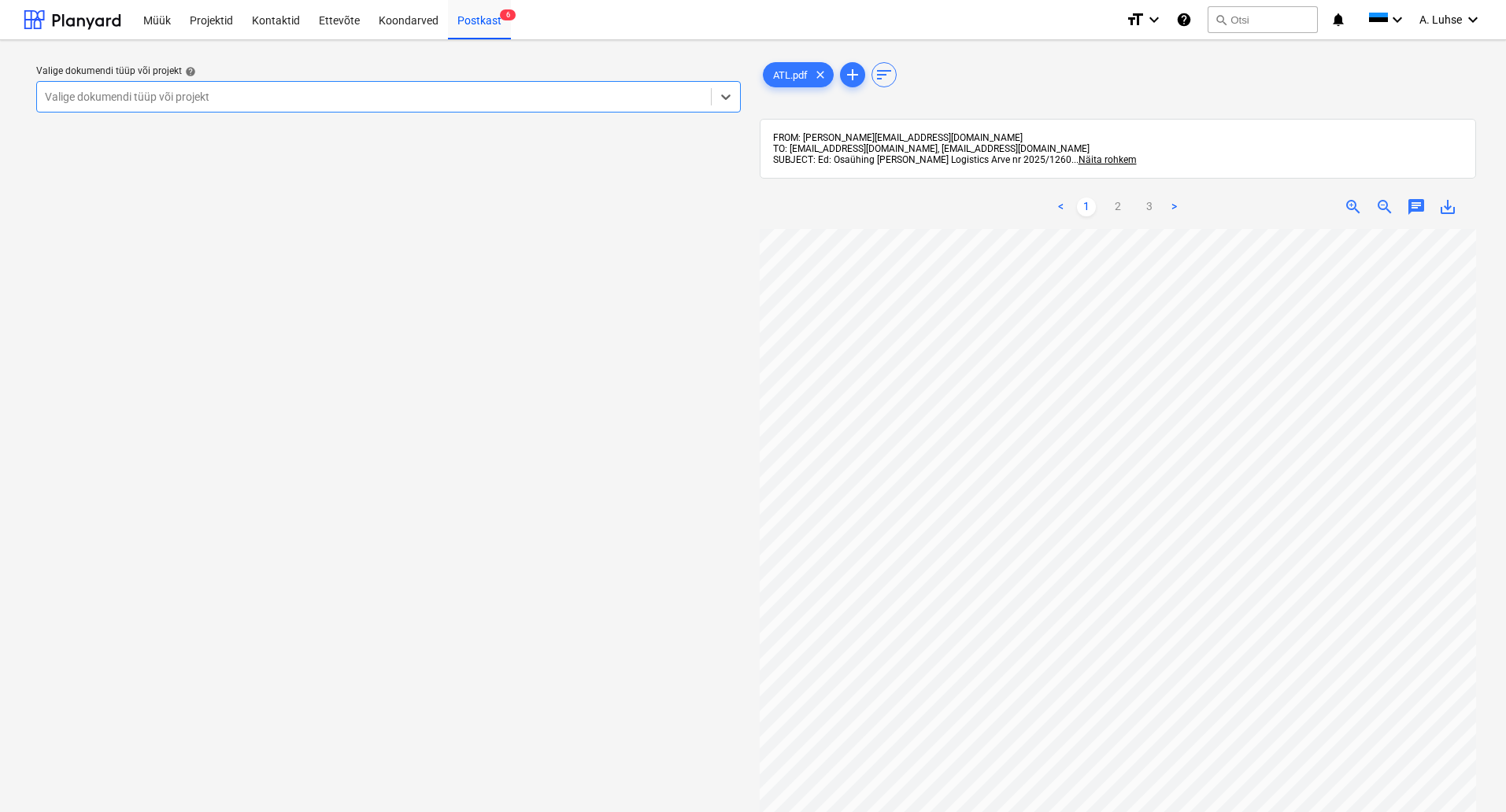
click at [679, 99] on div at bounding box center [374, 96] width 658 height 16
click at [625, 81] on div "Valige dokumendi tüüp või projekt" at bounding box center [388, 96] width 704 height 31
click at [494, 9] on div "Postkast 6" at bounding box center [479, 19] width 63 height 40
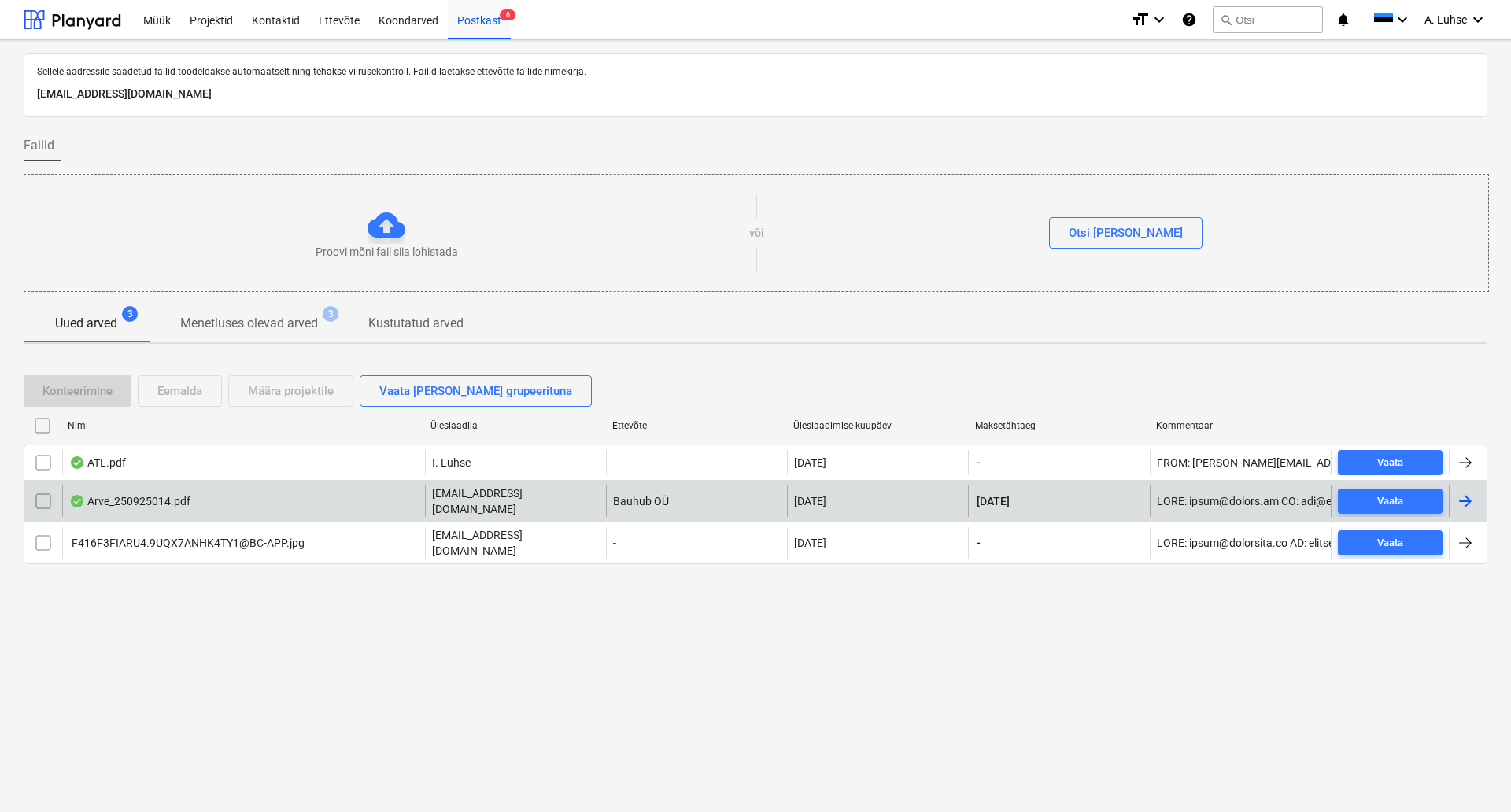
click at [301, 502] on div "Arve_250925014.pdf" at bounding box center [244, 501] width 363 height 31
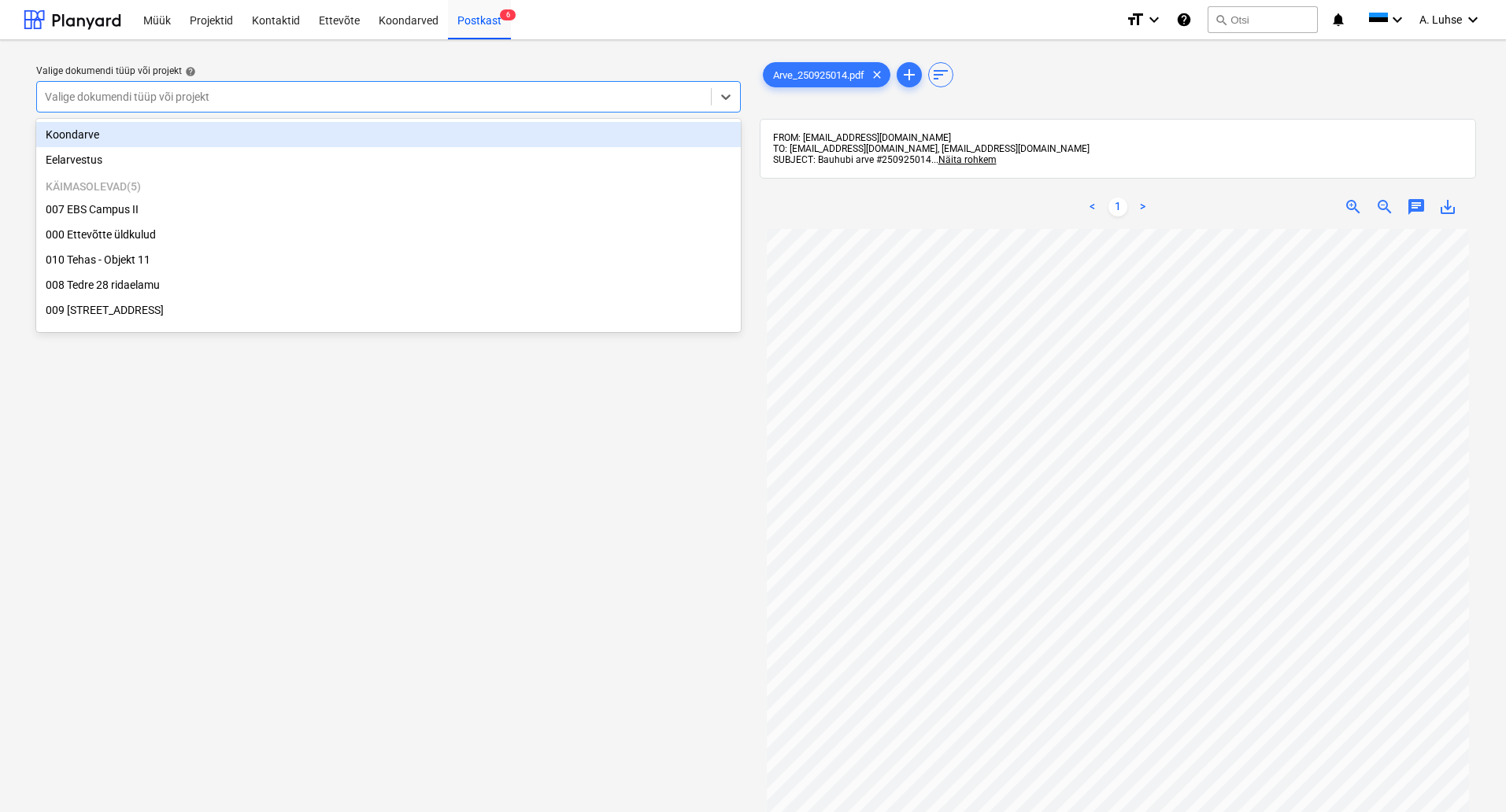
click at [538, 106] on div "Valige dokumendi tüüp või projekt" at bounding box center [374, 97] width 674 height 22
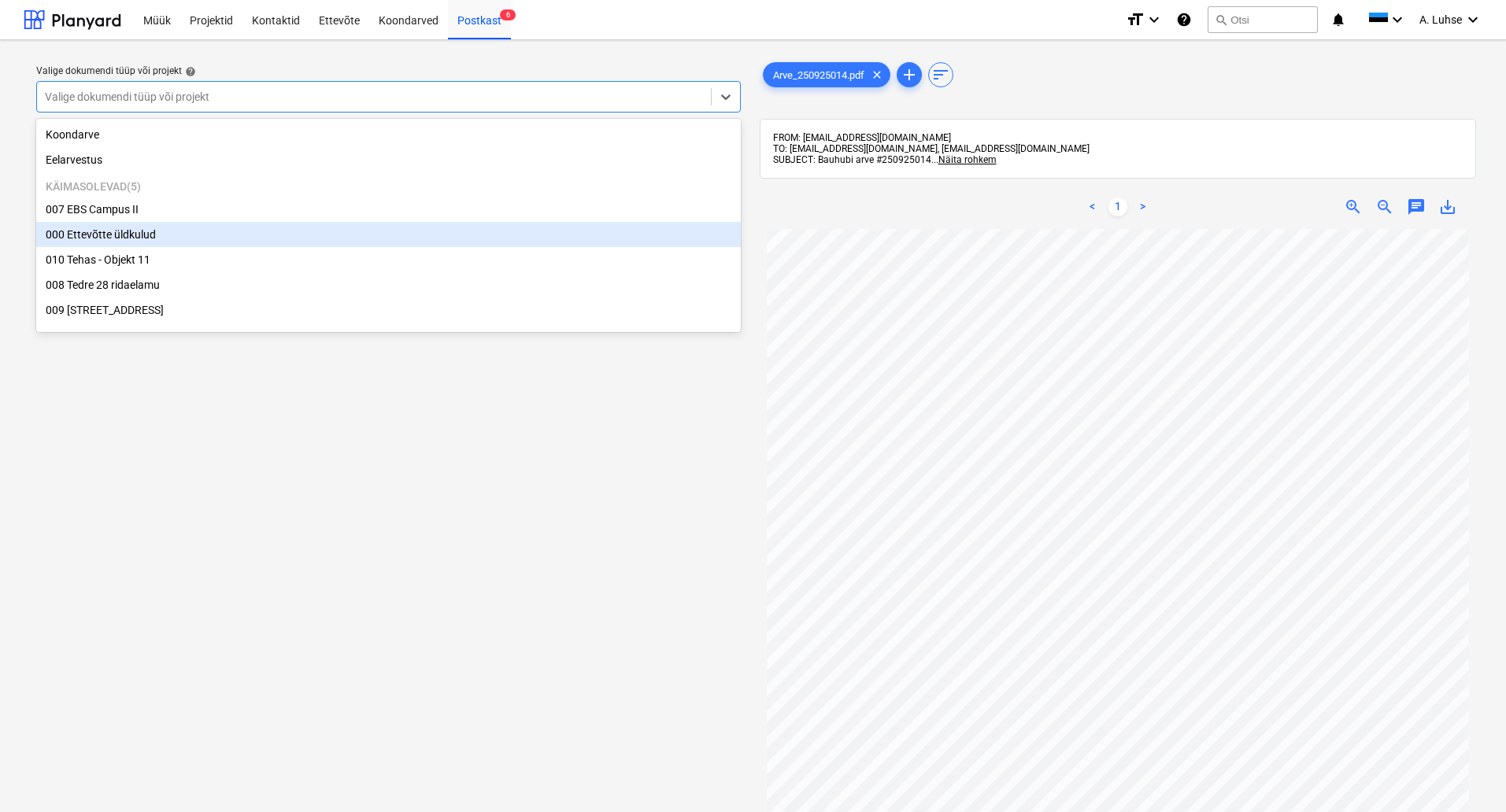
click at [549, 228] on div "000 Ettevõtte üldkulud" at bounding box center [388, 234] width 704 height 25
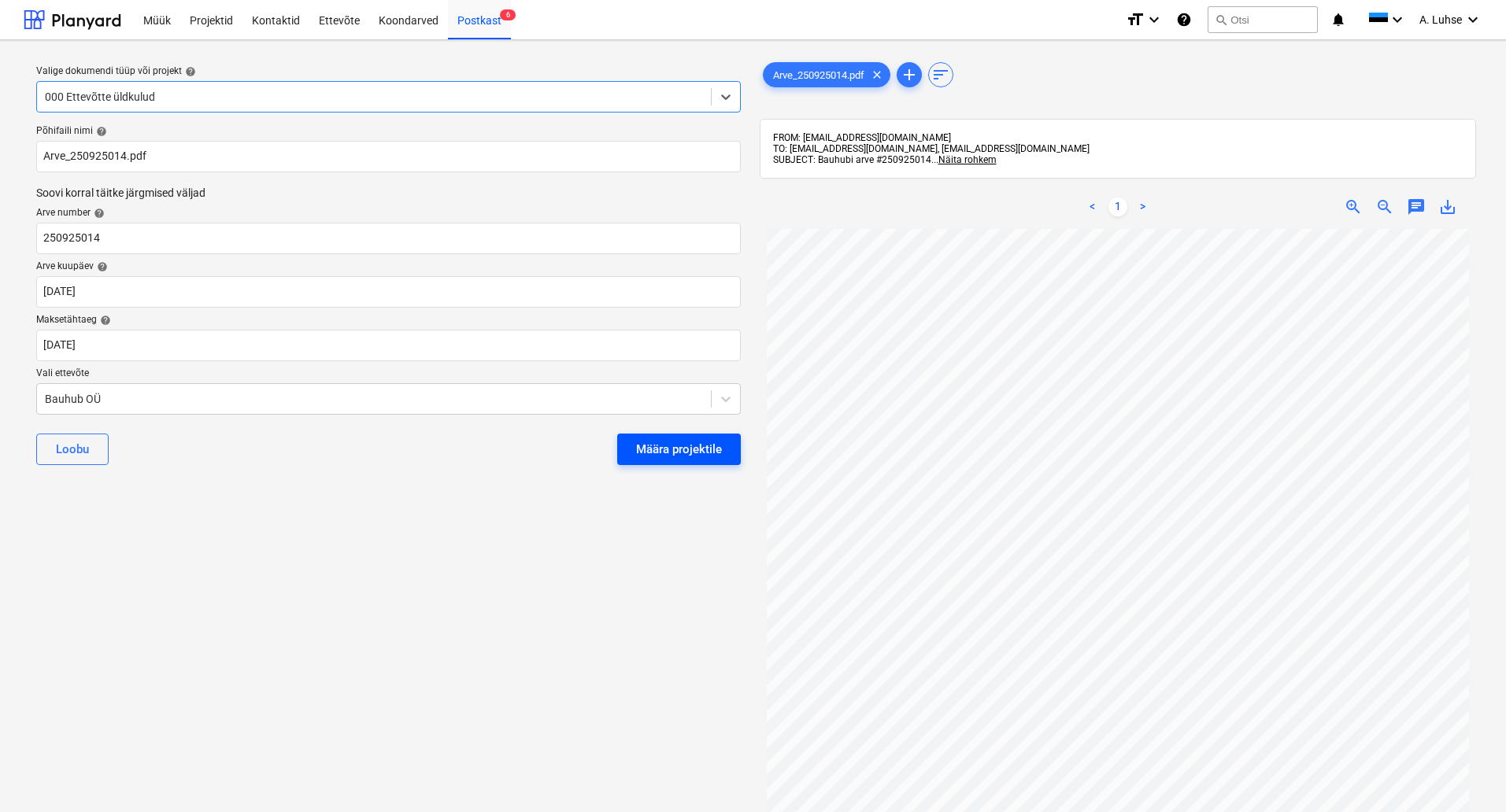
click at [662, 443] on div "Määra projektile" at bounding box center [679, 449] width 86 height 20
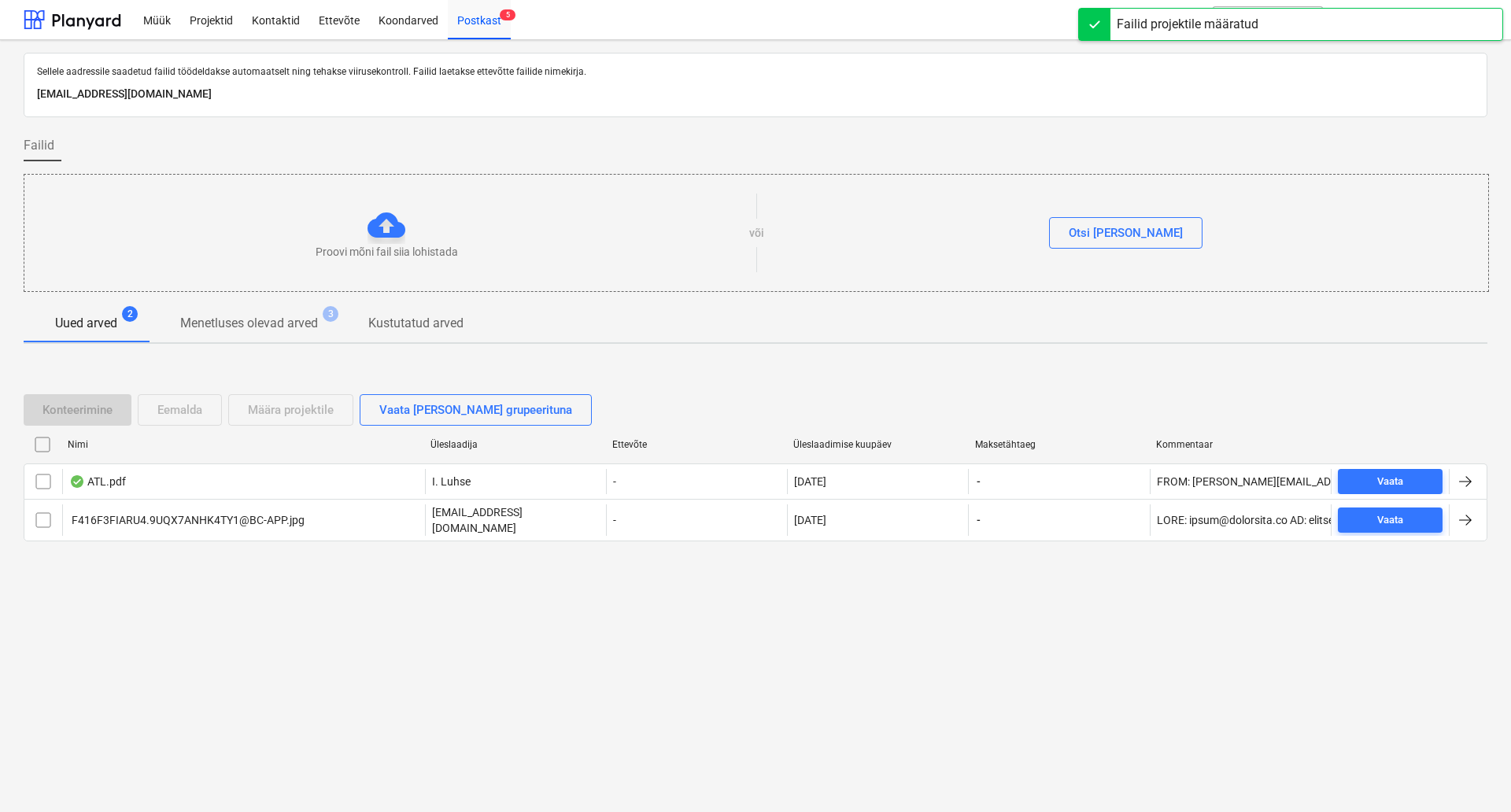
click at [44, 452] on input "checkbox" at bounding box center [42, 444] width 25 height 25
click at [183, 420] on div "Eemalda" at bounding box center [180, 410] width 45 height 20
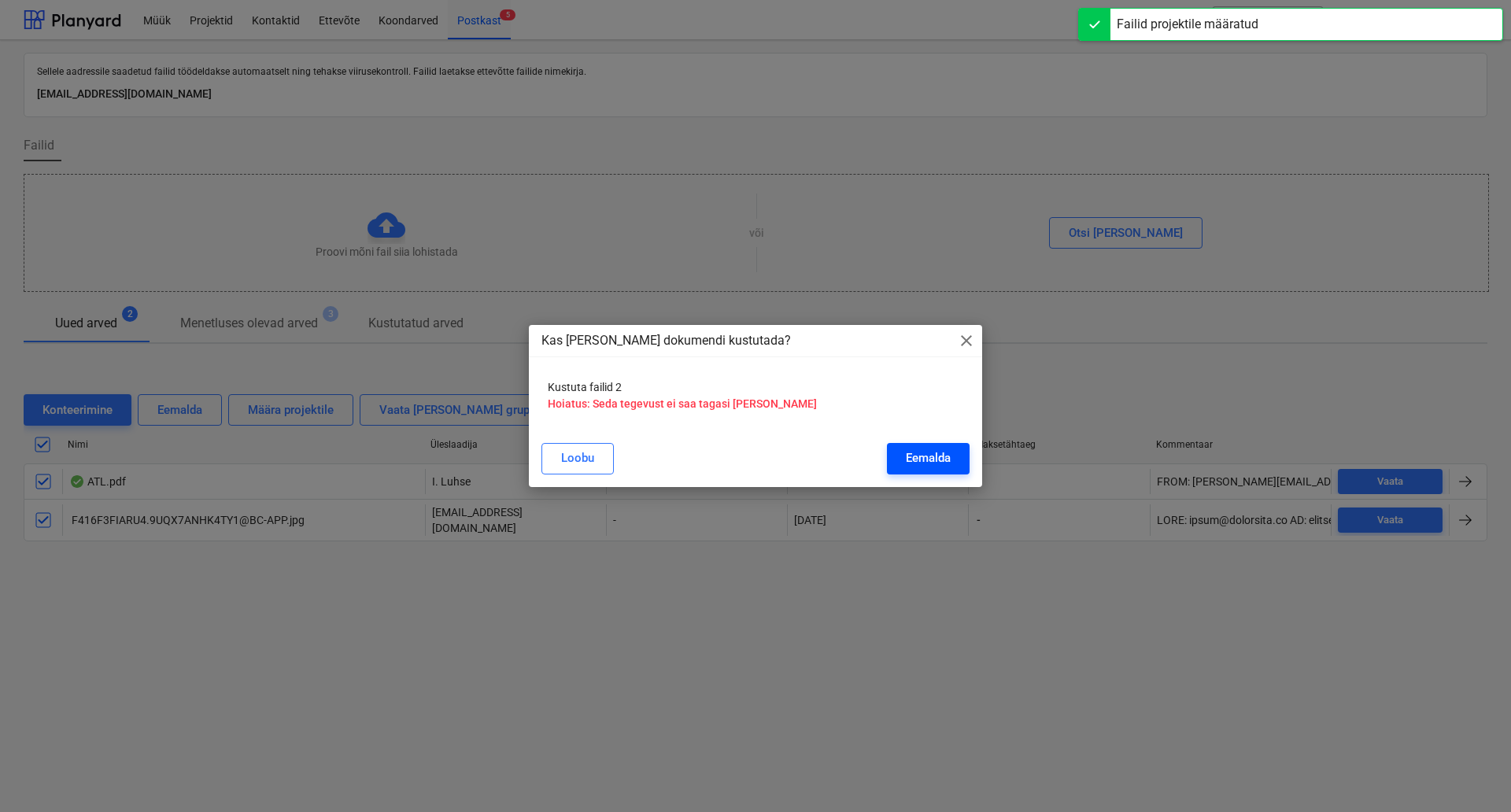
click at [919, 460] on div "Eemalda" at bounding box center [928, 458] width 45 height 20
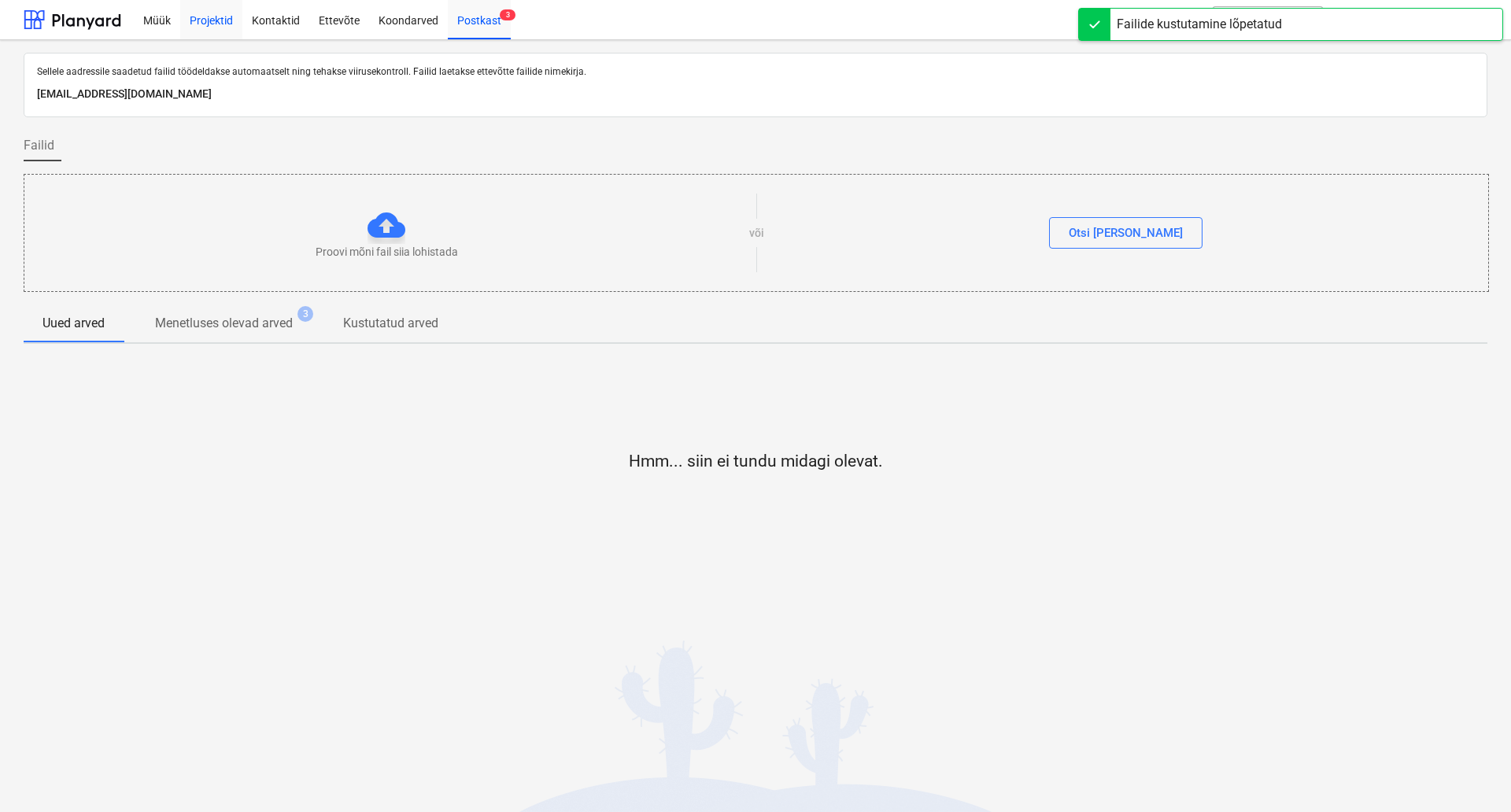
click at [207, 13] on div "Projektid" at bounding box center [212, 19] width 62 height 40
